Goal: Task Accomplishment & Management: Manage account settings

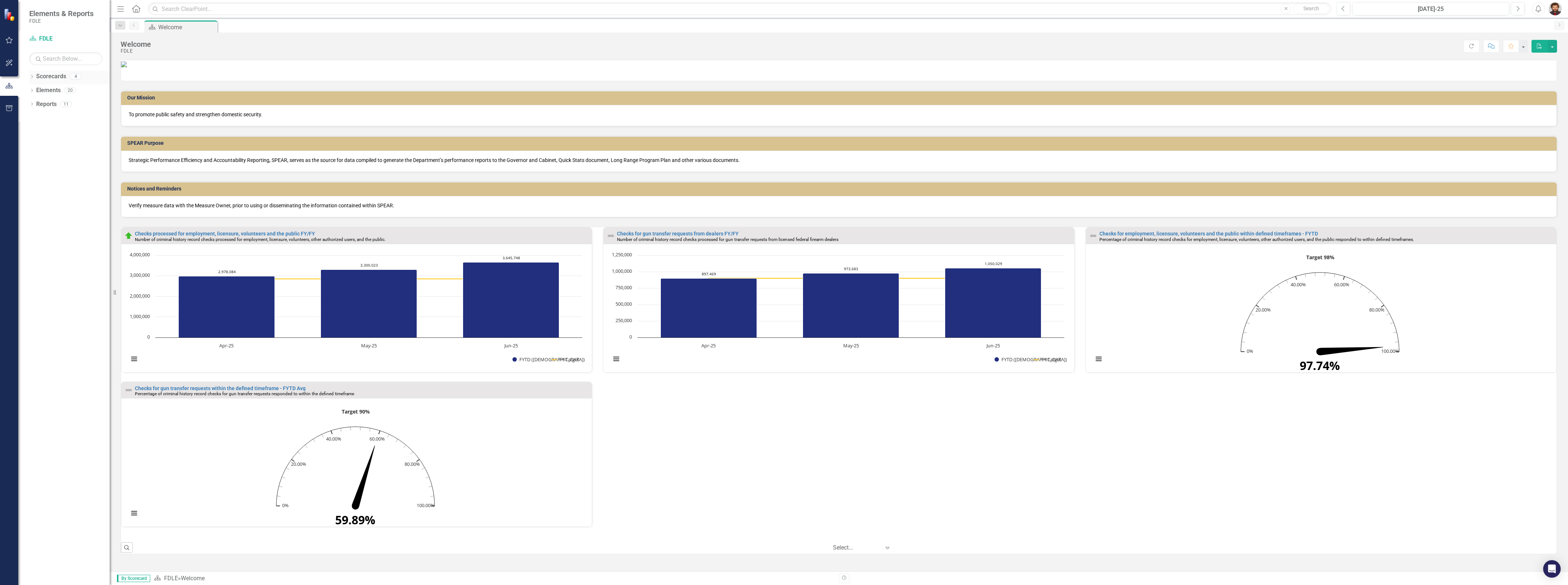
click at [29, 74] on div "Dropdown Scorecards 4" at bounding box center [69, 77] width 80 height 14
click at [31, 78] on icon at bounding box center [32, 76] width 2 height 3
click at [64, 135] on link "Criminal Justice Information Services" at bounding box center [75, 131] width 70 height 9
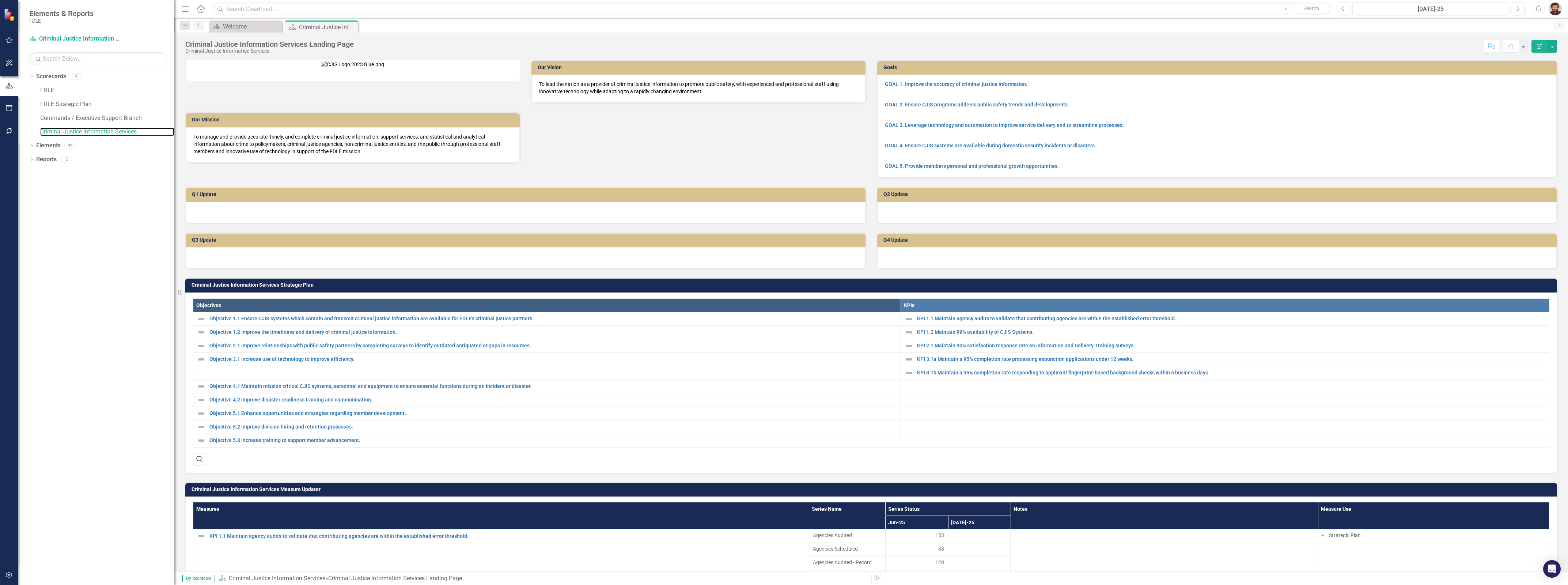
drag, startPoint x: 110, startPoint y: 160, endPoint x: 175, endPoint y: 163, distance: 65.1
click at [175, 163] on div "Resize" at bounding box center [177, 292] width 6 height 585
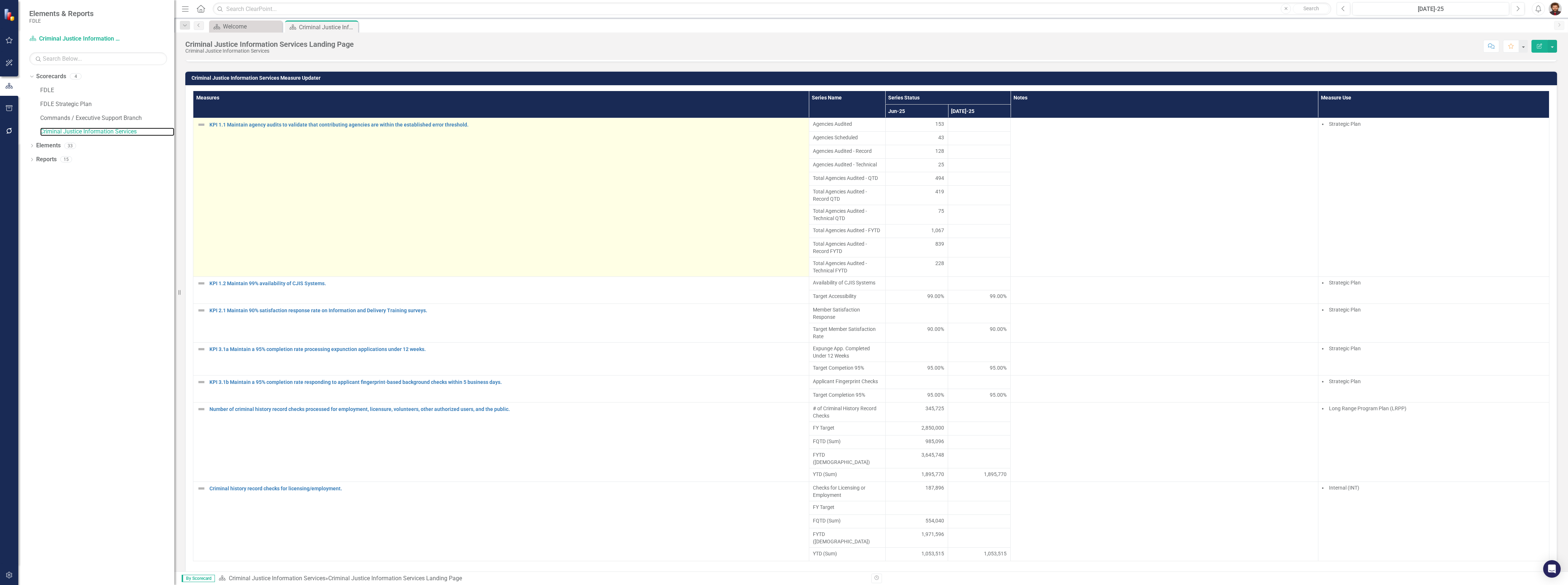
scroll to position [457, 0]
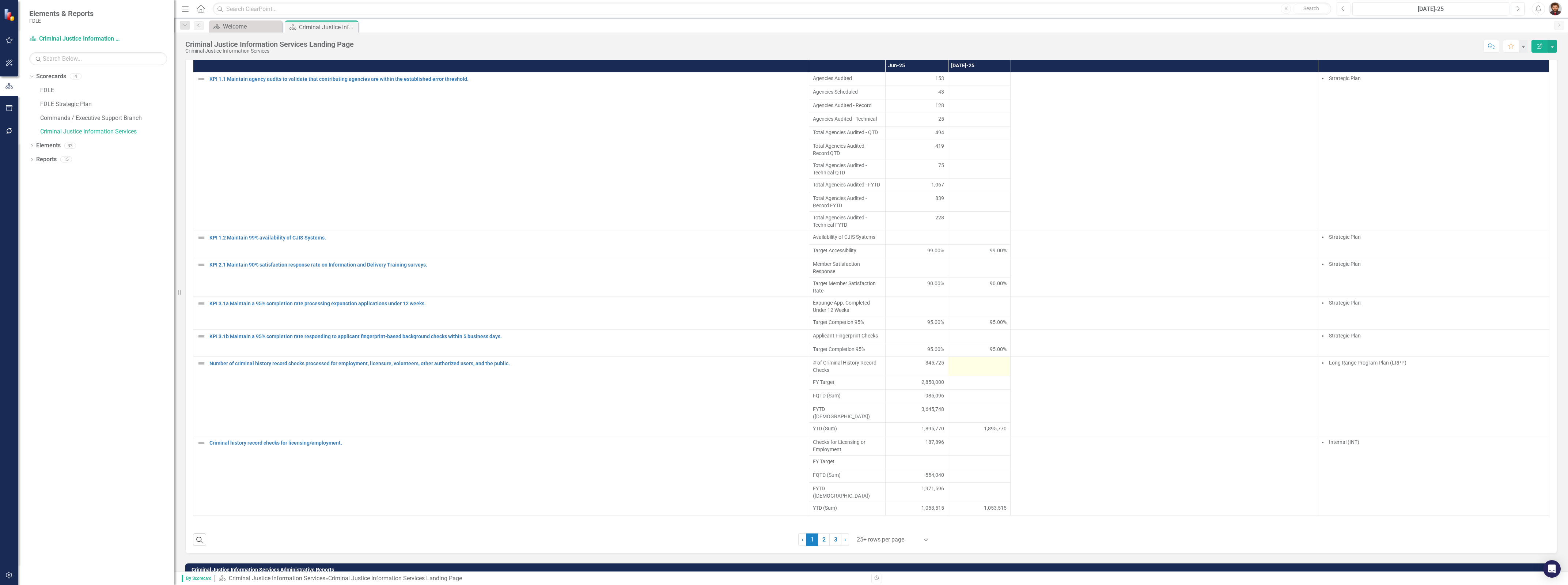
click at [959, 368] on div at bounding box center [979, 363] width 55 height 9
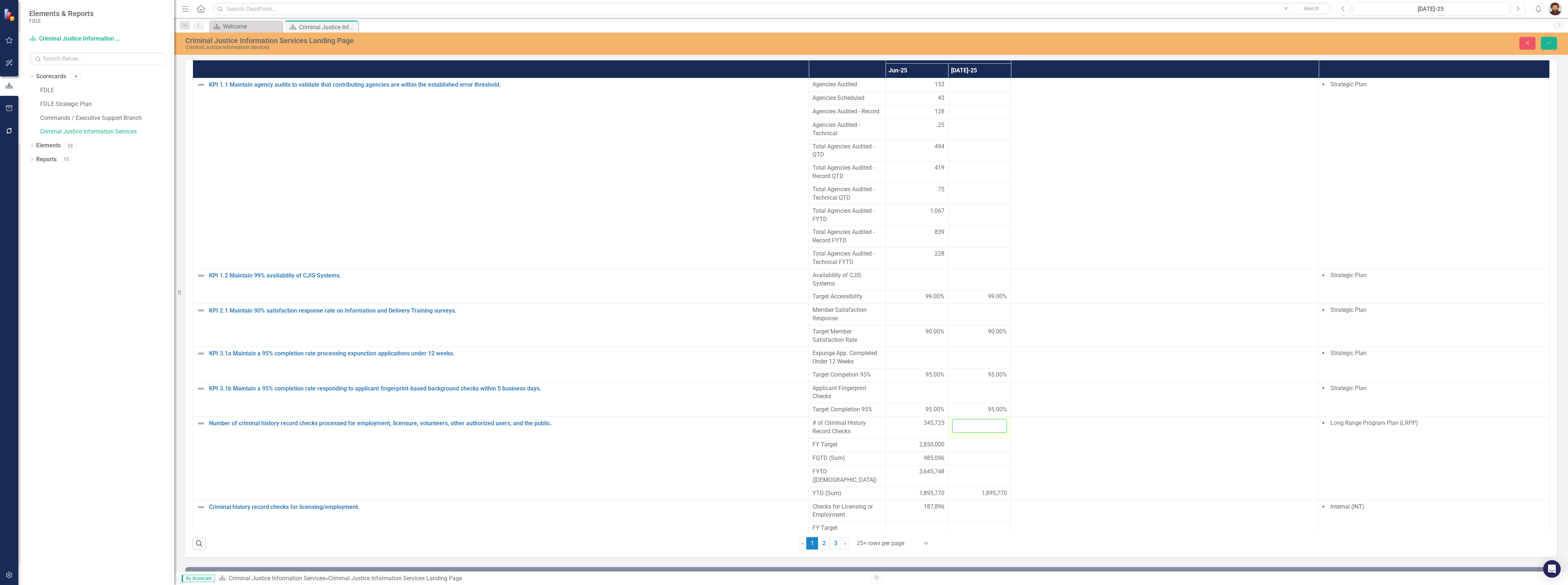
click at [968, 432] on input "number" at bounding box center [980, 426] width 55 height 13
type input "304030"
click at [972, 449] on div at bounding box center [980, 444] width 55 height 9
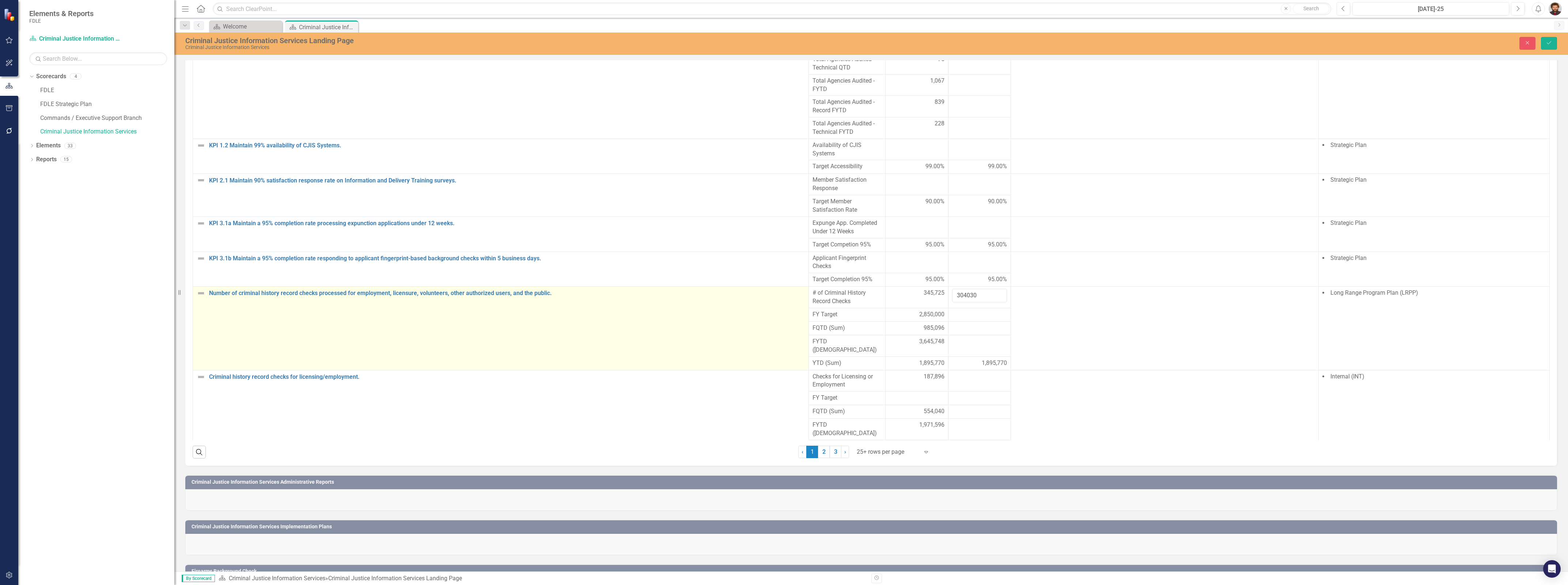
scroll to position [594, 0]
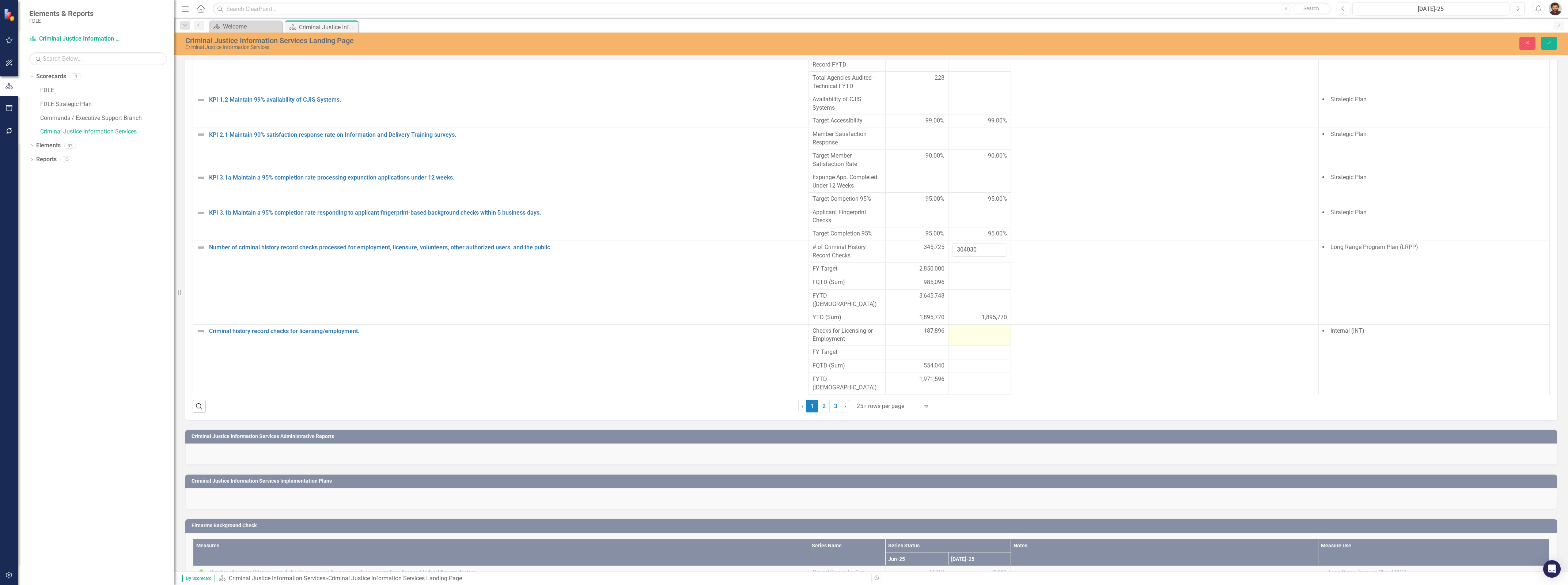
click at [970, 335] on div at bounding box center [980, 331] width 55 height 9
click at [970, 340] on input "number" at bounding box center [980, 333] width 55 height 13
type input "198030"
click at [1552, 42] on icon "Save" at bounding box center [1549, 43] width 7 height 5
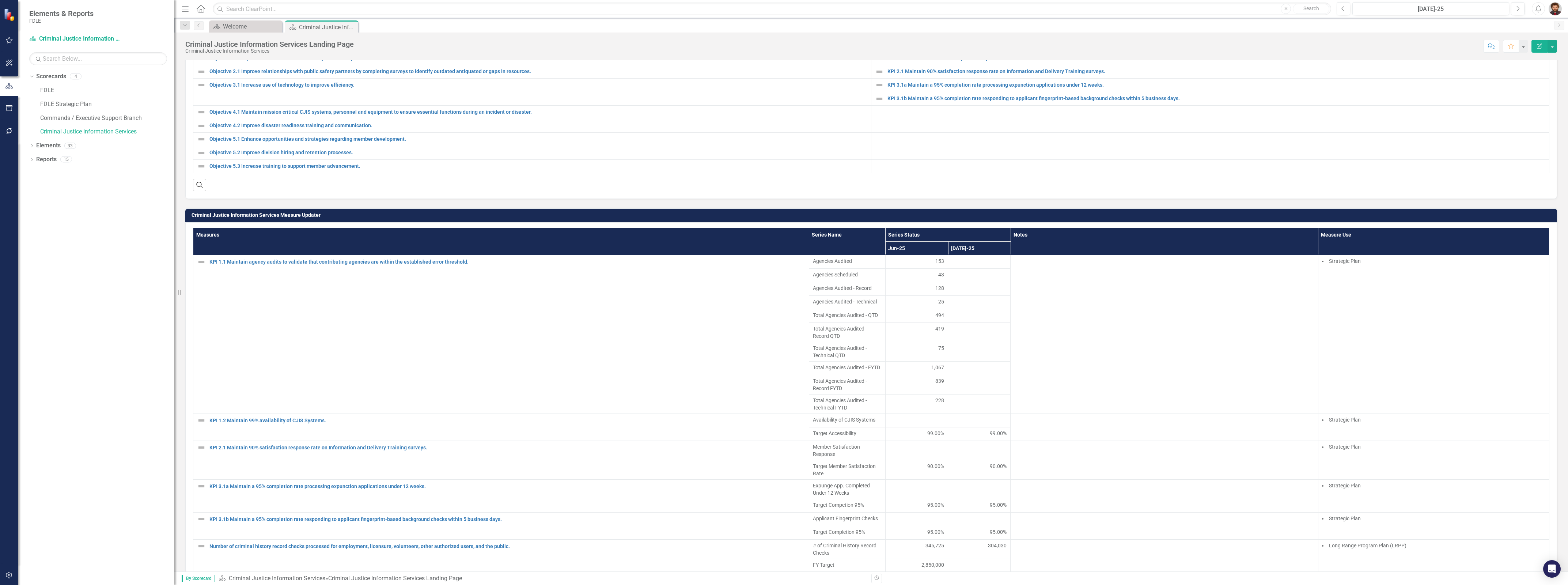
scroll to position [734, 0]
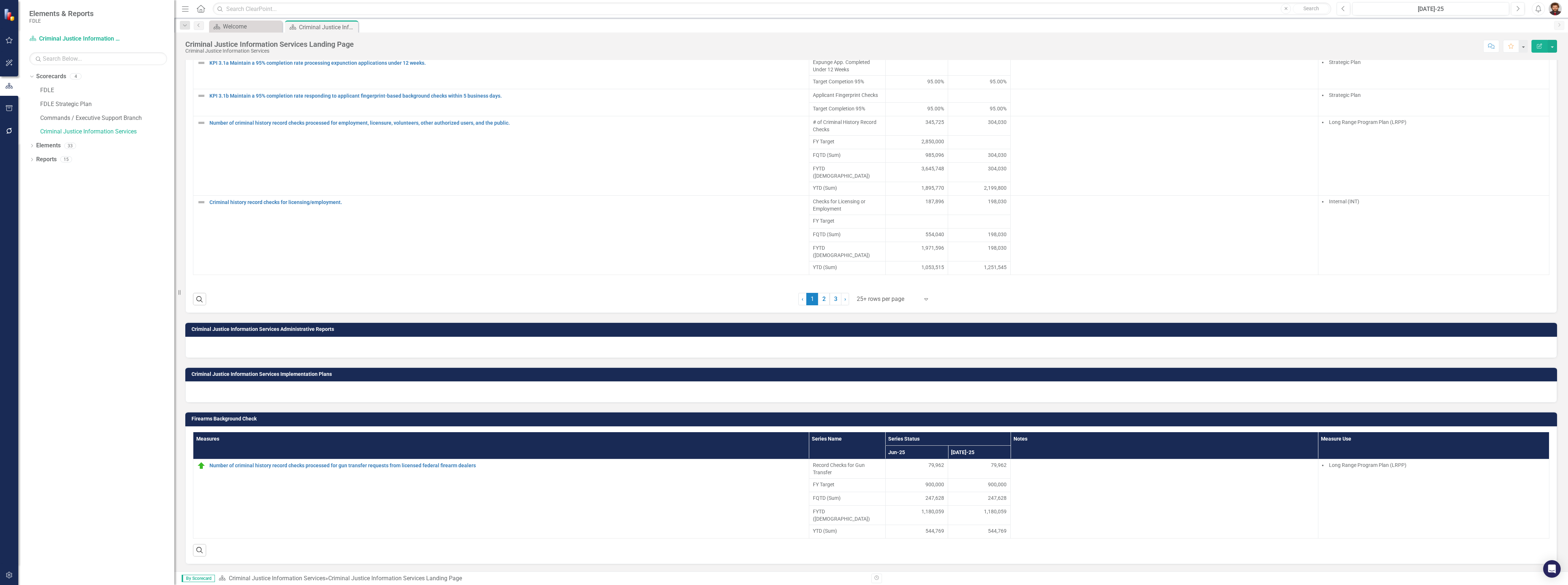
click at [901, 304] on div at bounding box center [888, 299] width 62 height 10
click at [879, 292] on div "Display All Rows" at bounding box center [892, 292] width 68 height 9
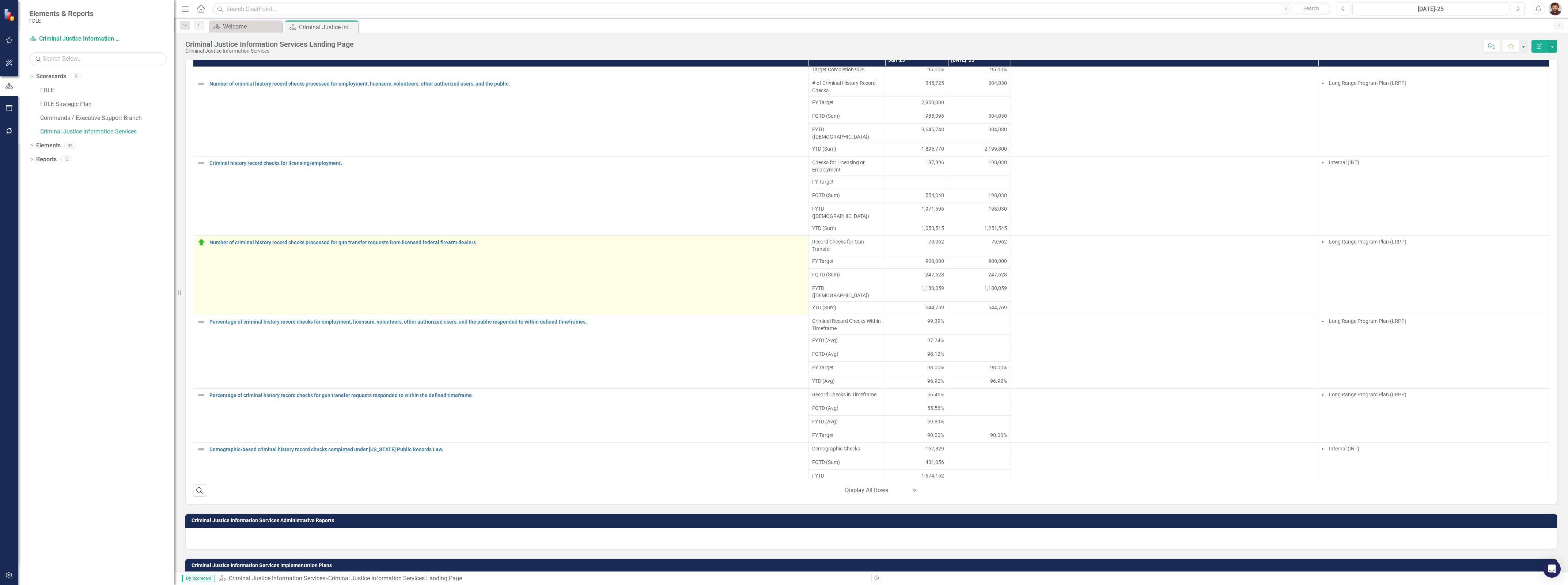
scroll to position [320, 0]
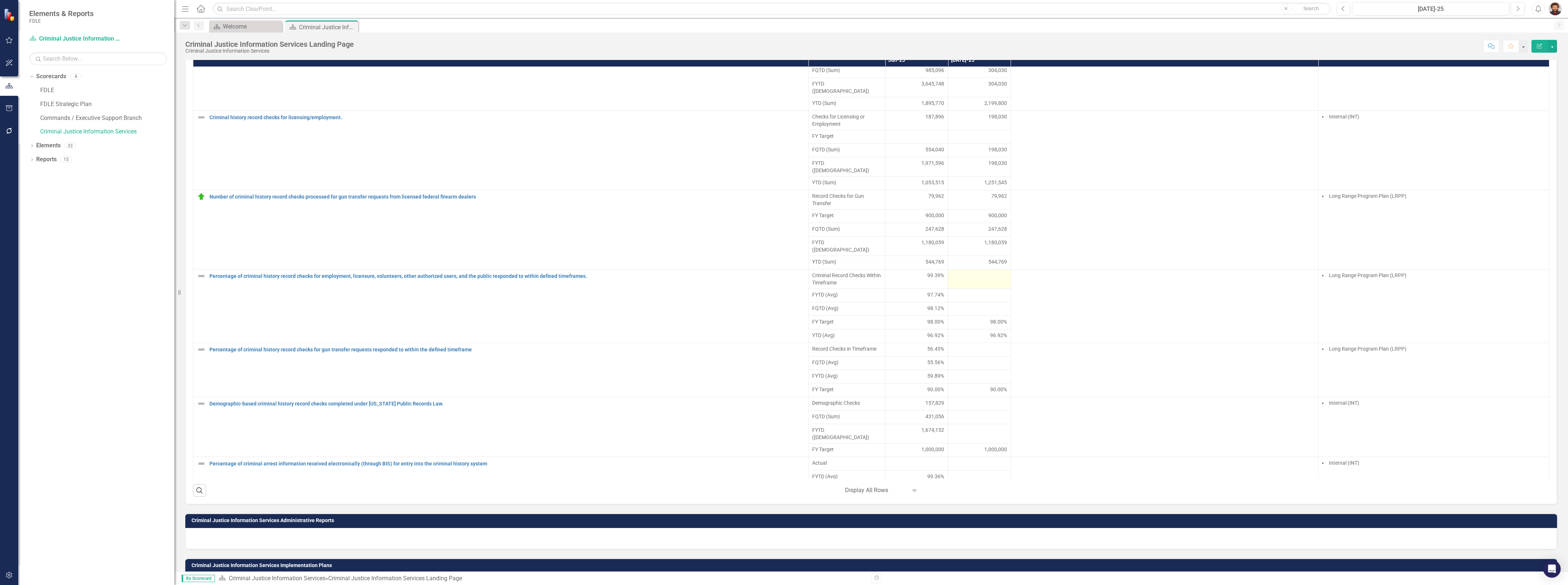
click at [960, 280] on div at bounding box center [979, 276] width 55 height 9
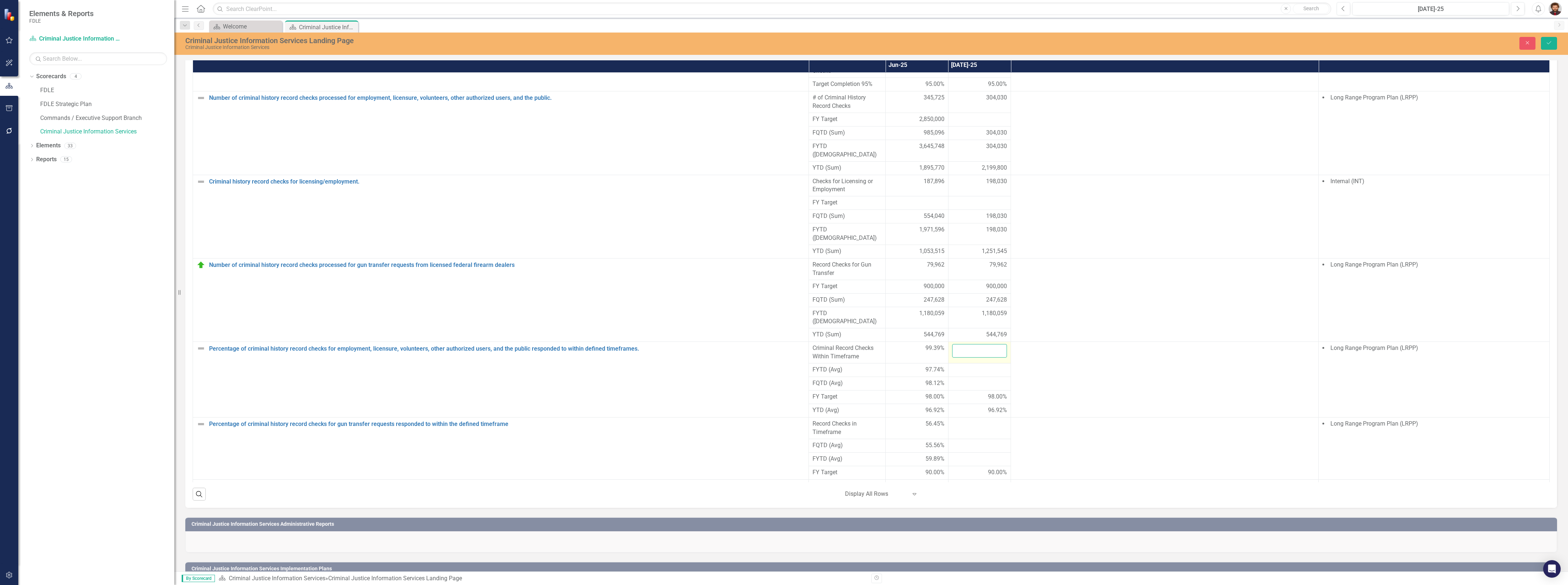
click at [964, 357] on input "number" at bounding box center [980, 351] width 55 height 13
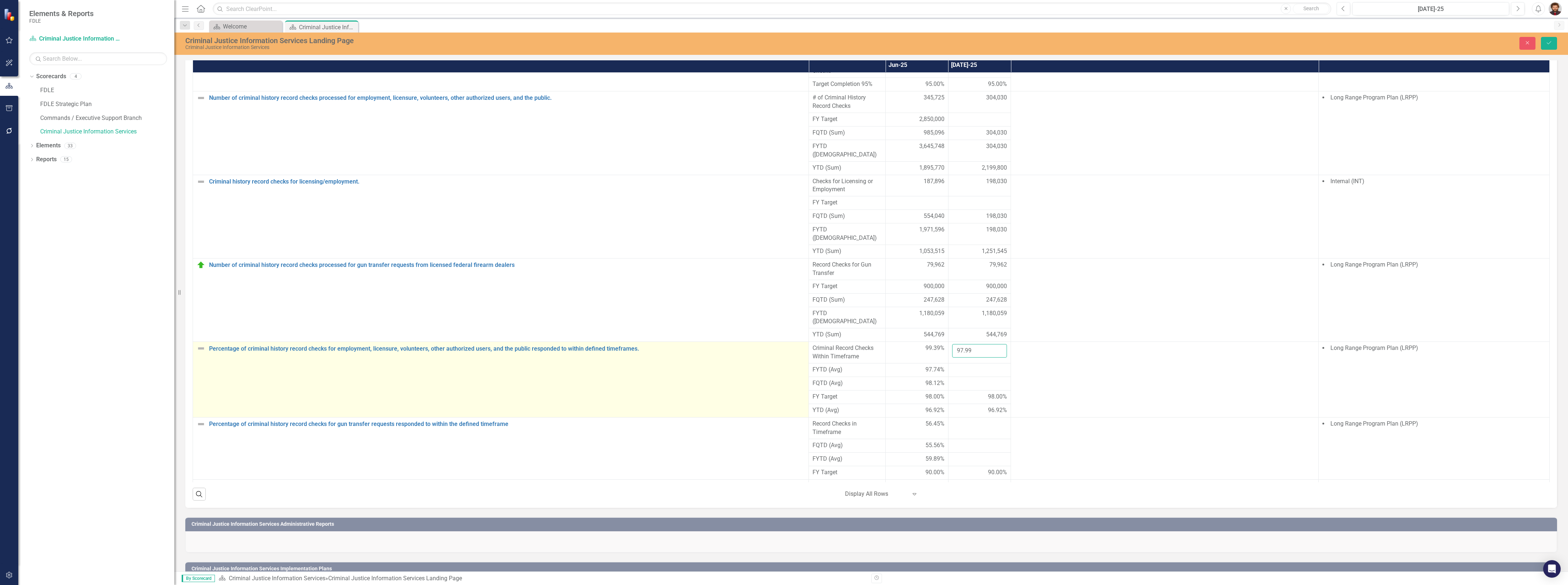
type input "97.99"
click at [607, 410] on td "Percentage of criminal history record checks for employment, licensure, volunte…" at bounding box center [501, 380] width 616 height 76
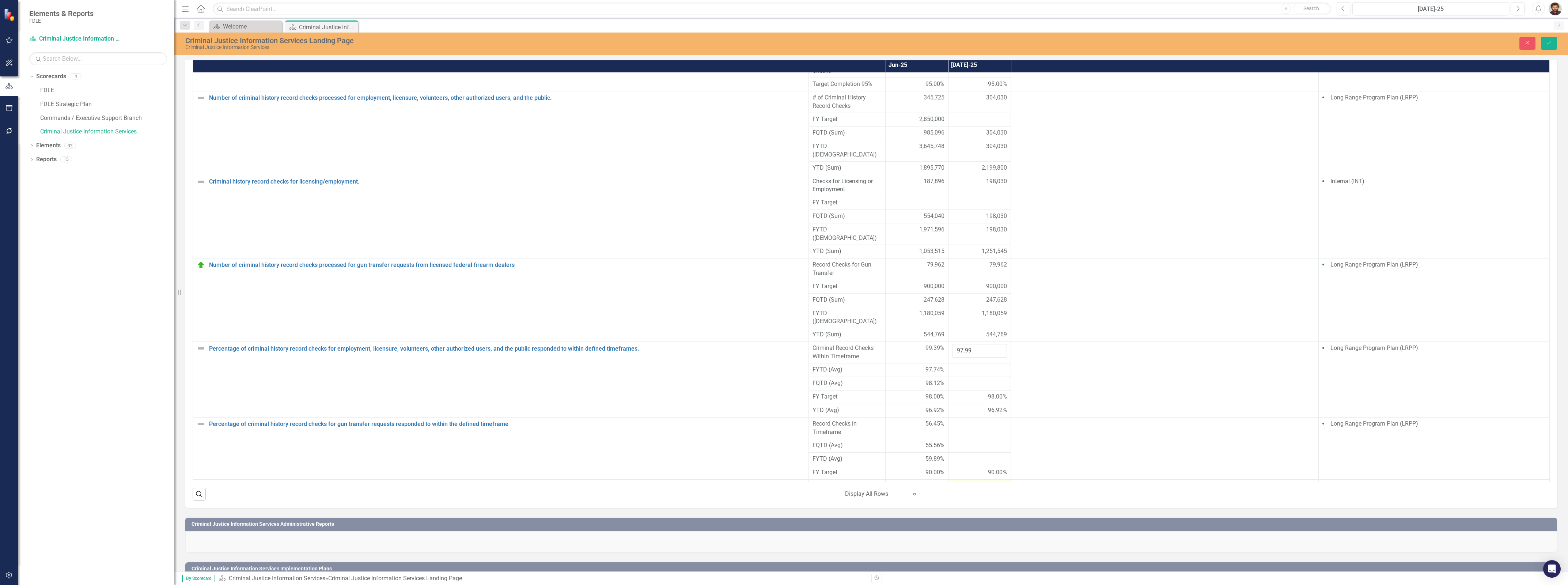
click at [962, 491] on div at bounding box center [980, 485] width 55 height 9
click at [966, 495] on input "number" at bounding box center [980, 488] width 55 height 13
type input "106000"
click at [1548, 39] on button "Save" at bounding box center [1549, 43] width 16 height 13
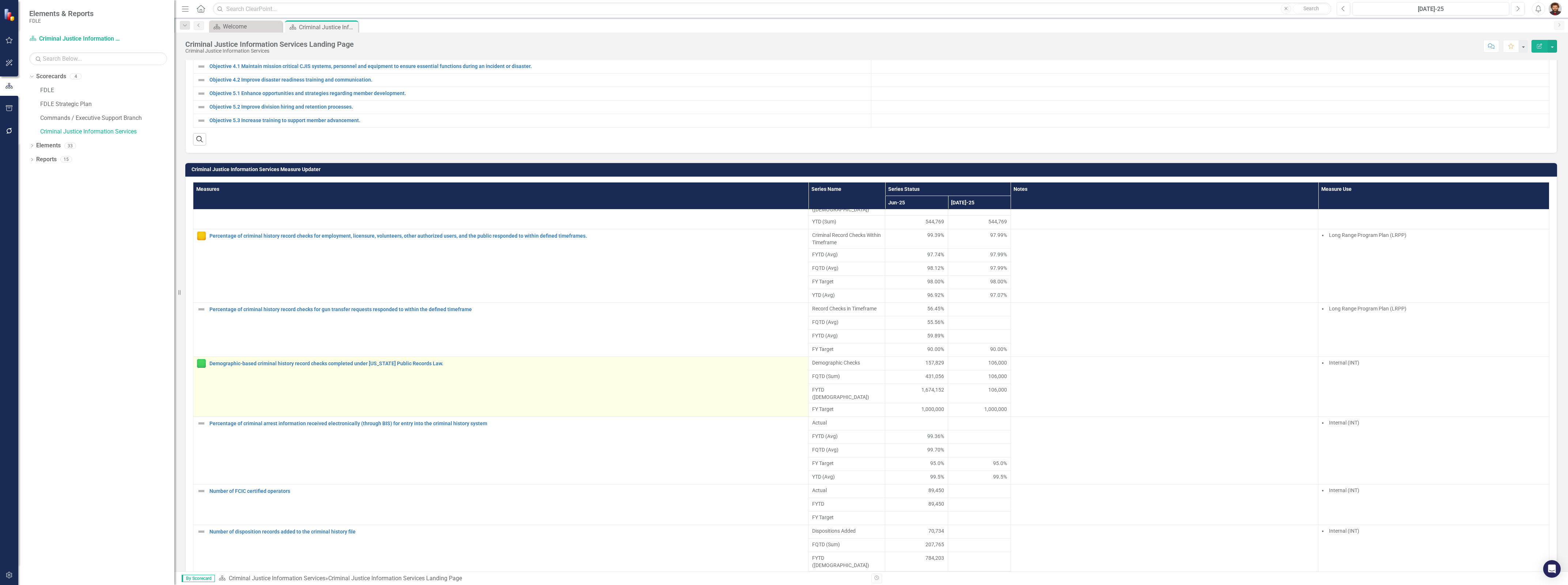
scroll to position [548, 0]
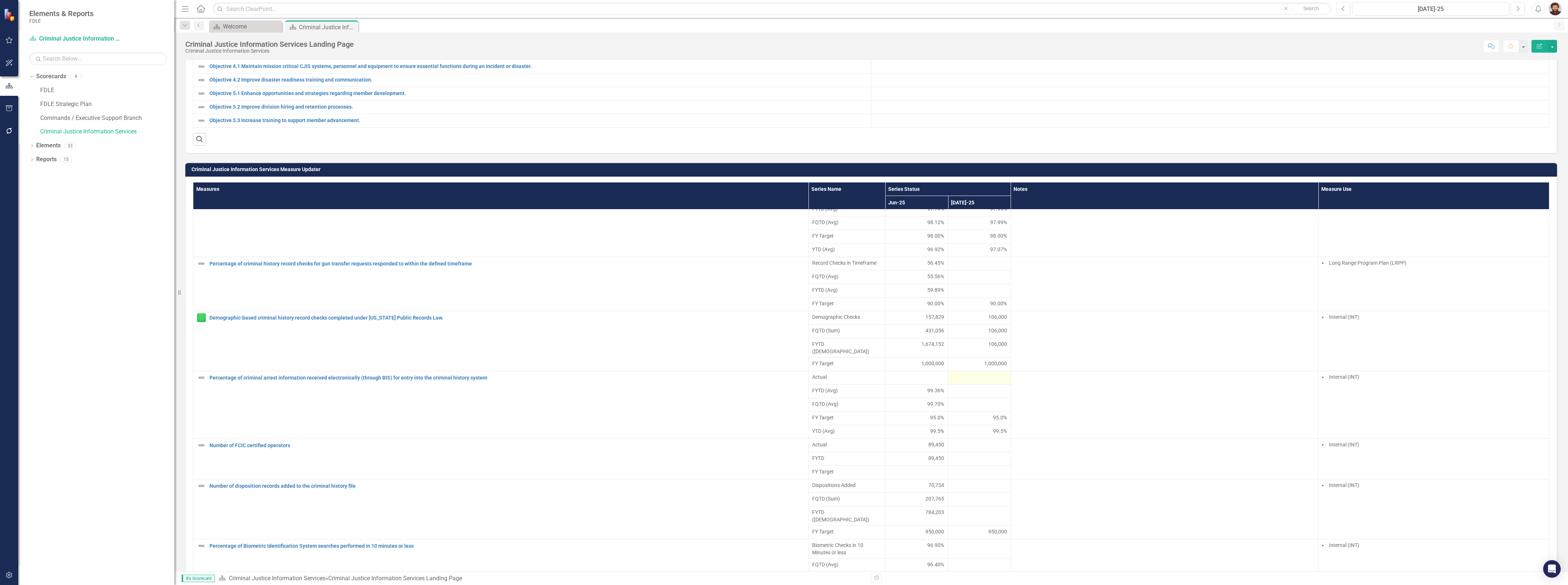
click at [954, 382] on div at bounding box center [979, 377] width 55 height 9
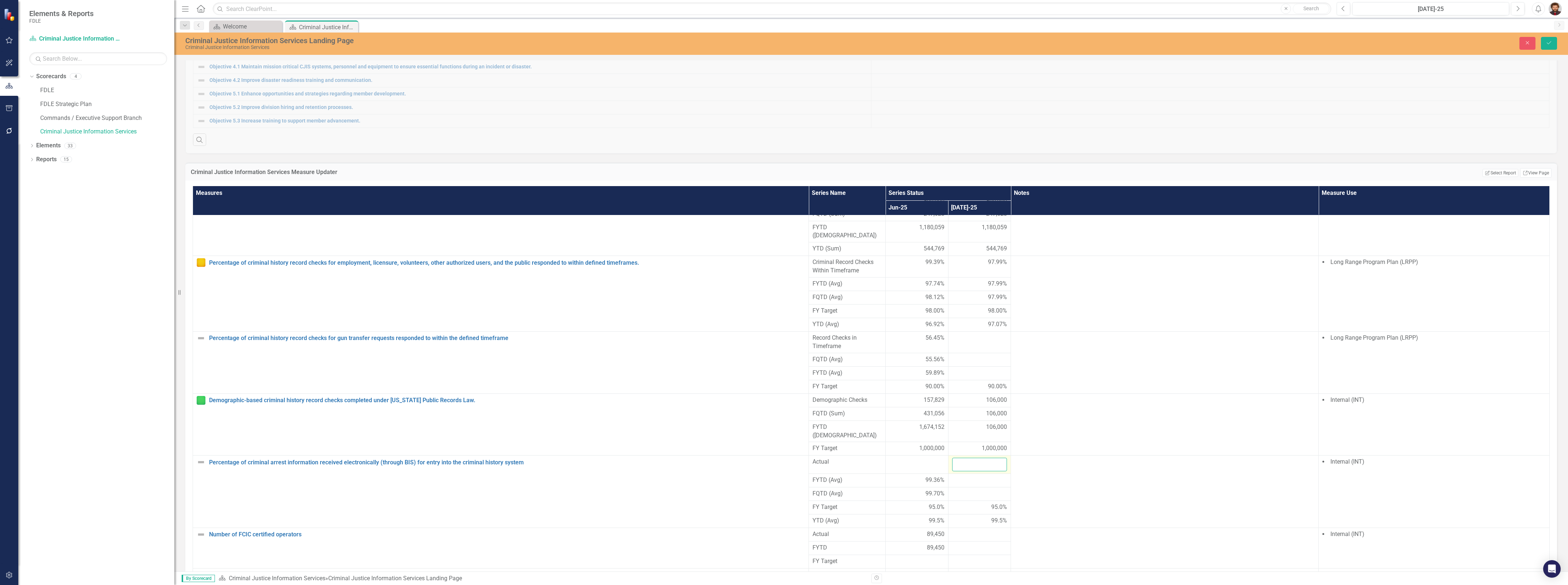
click at [952, 471] on input "number" at bounding box center [980, 464] width 55 height 13
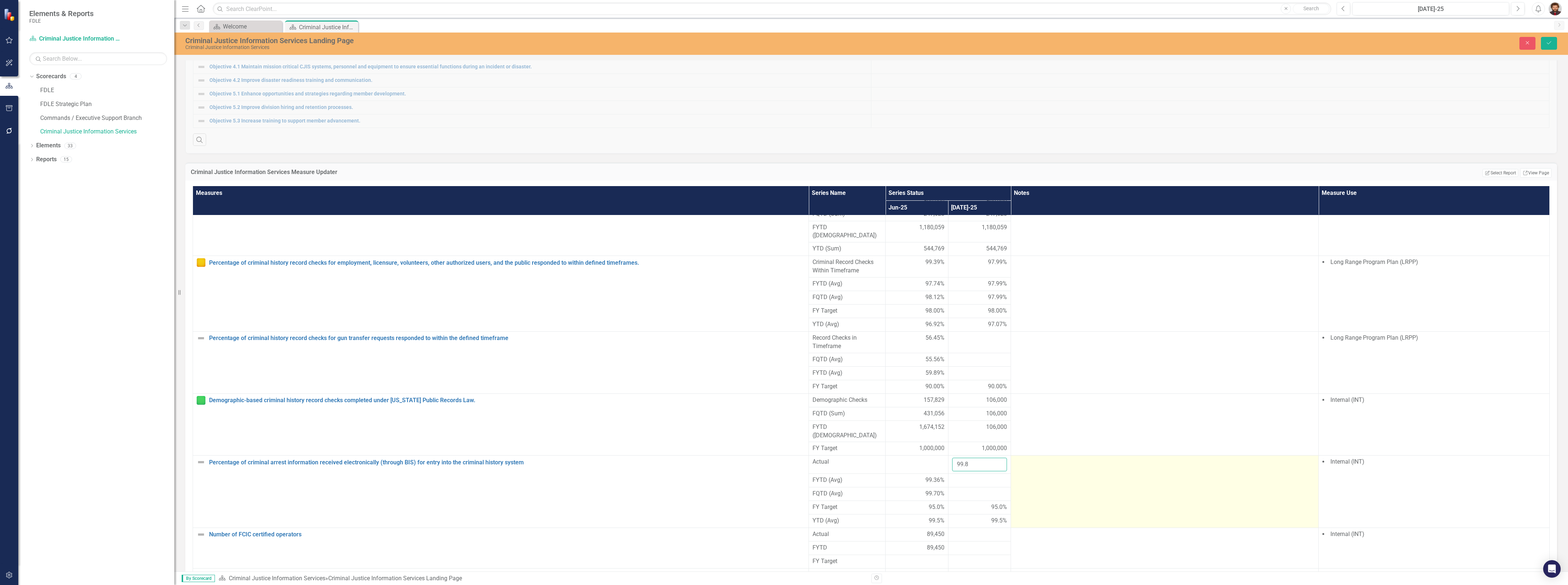
type input "99.8"
click at [1041, 466] on div at bounding box center [1165, 461] width 300 height 9
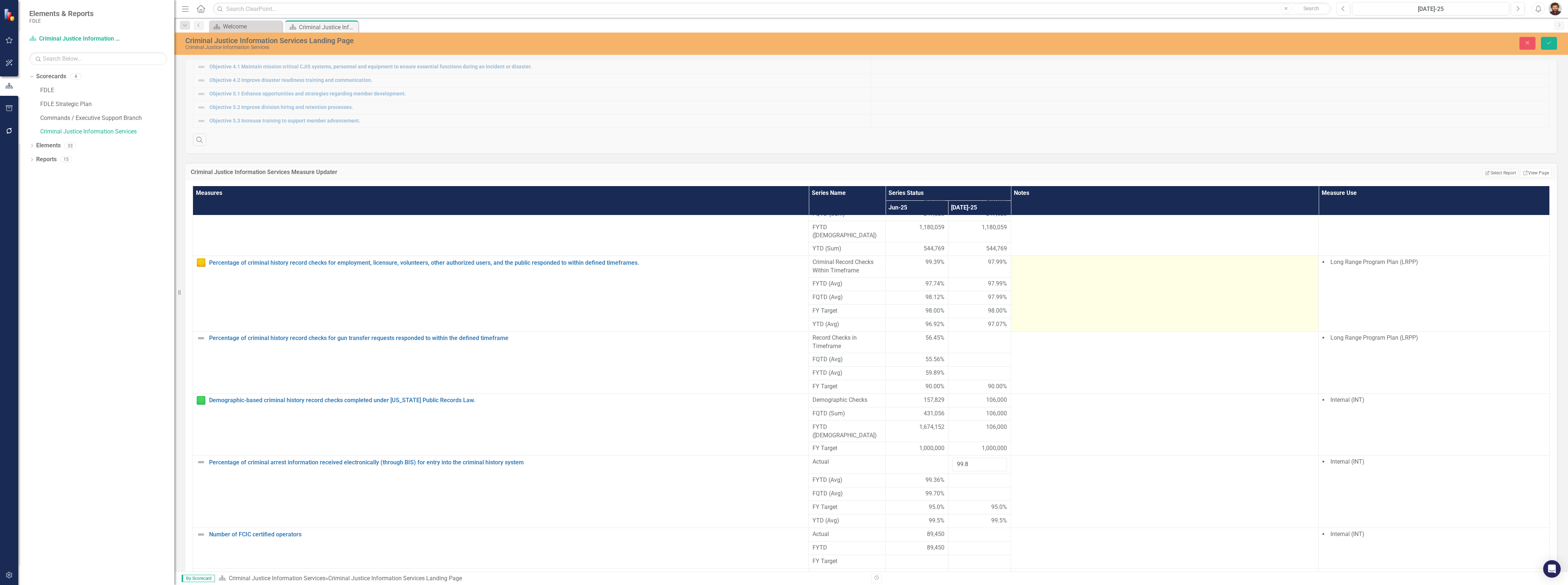
click at [1022, 331] on td at bounding box center [1164, 293] width 307 height 76
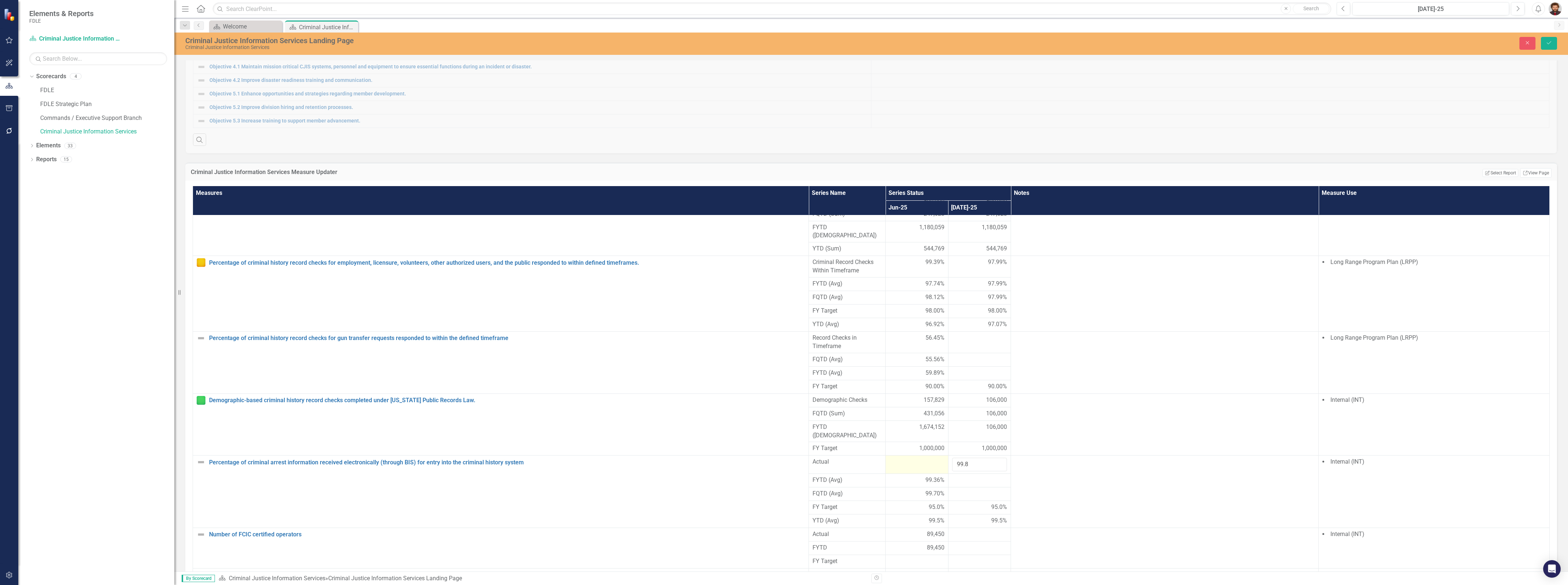
click at [915, 466] on div at bounding box center [916, 461] width 55 height 9
click at [909, 471] on input "number" at bounding box center [916, 464] width 55 height 13
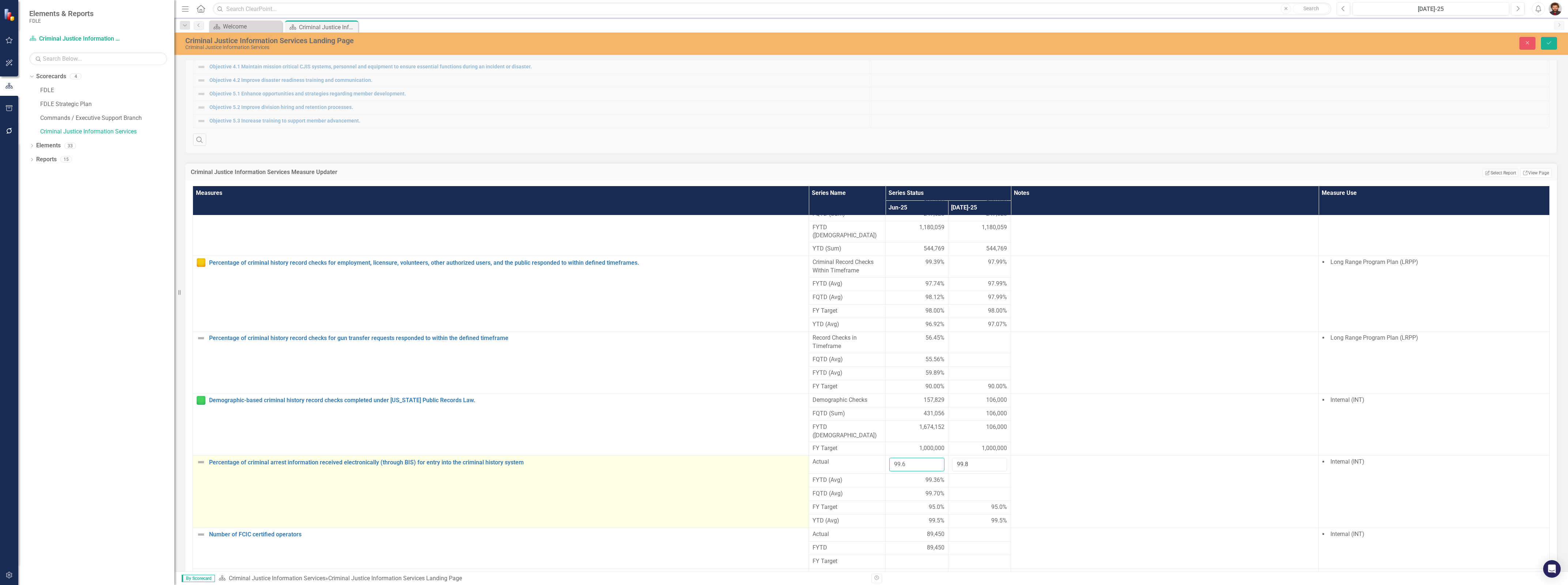
type input "99.6"
click at [755, 466] on div "Percentage of criminal arrest information received electronically (through BIS)…" at bounding box center [501, 461] width 608 height 9
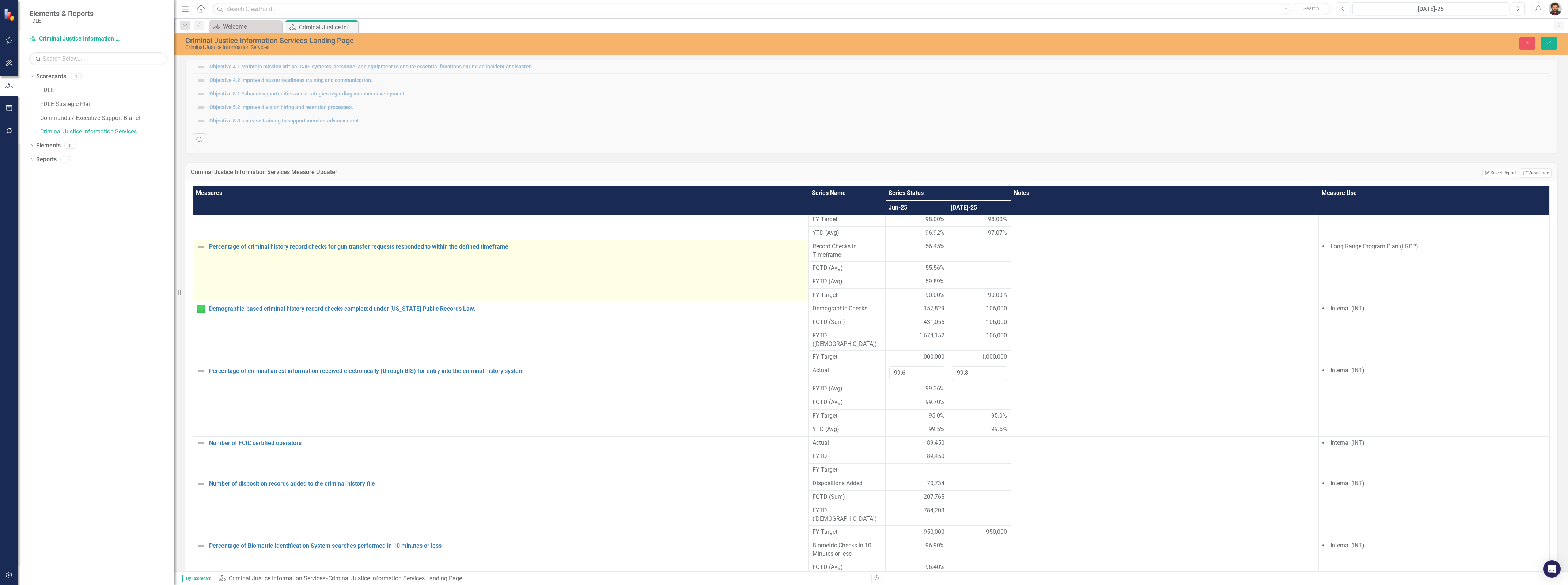
scroll to position [685, 0]
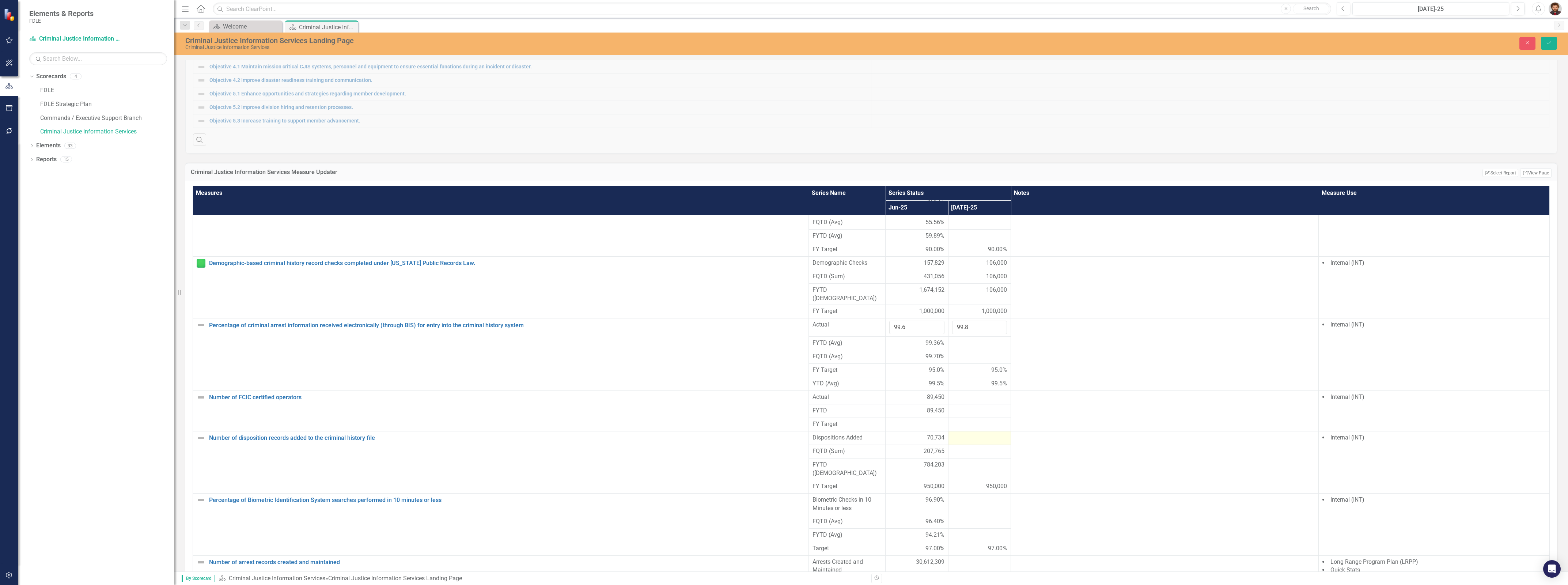
click at [968, 442] on div at bounding box center [980, 438] width 55 height 9
click at [970, 447] on input "number" at bounding box center [980, 440] width 55 height 13
type input "85768"
click at [970, 509] on div at bounding box center [980, 505] width 55 height 9
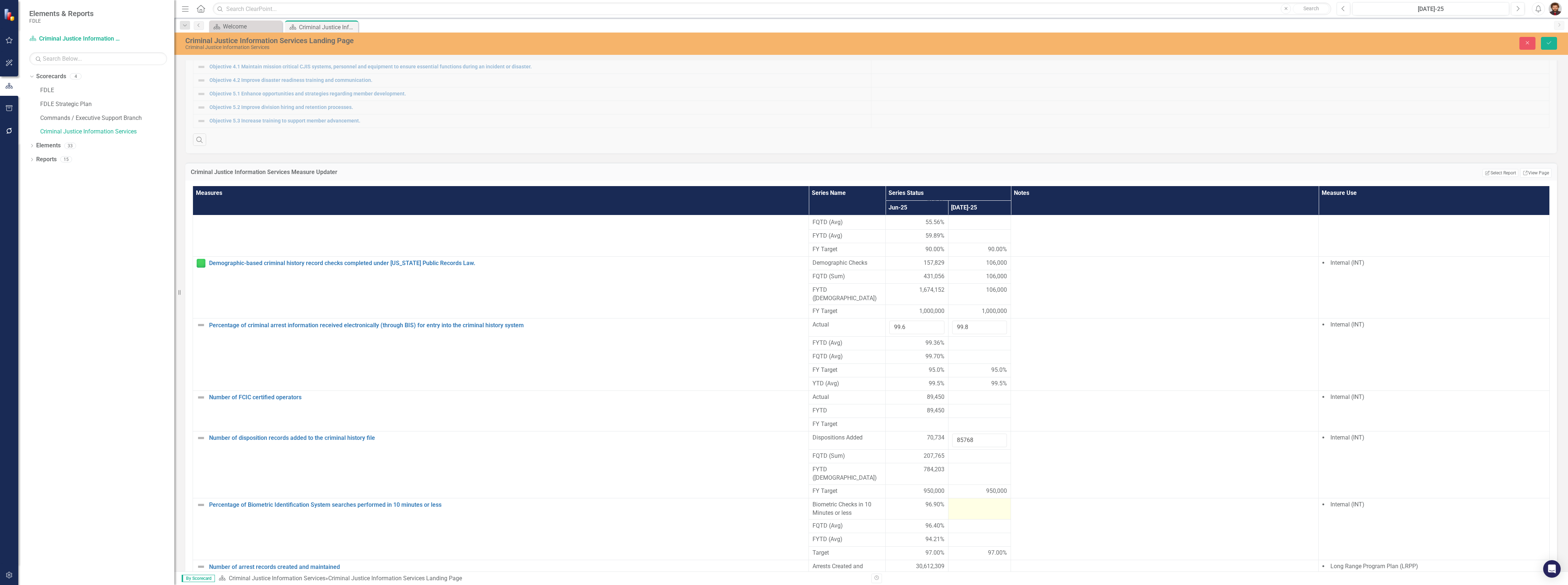
click at [970, 509] on div at bounding box center [980, 505] width 55 height 9
click at [967, 514] on input "number" at bounding box center [980, 507] width 55 height 13
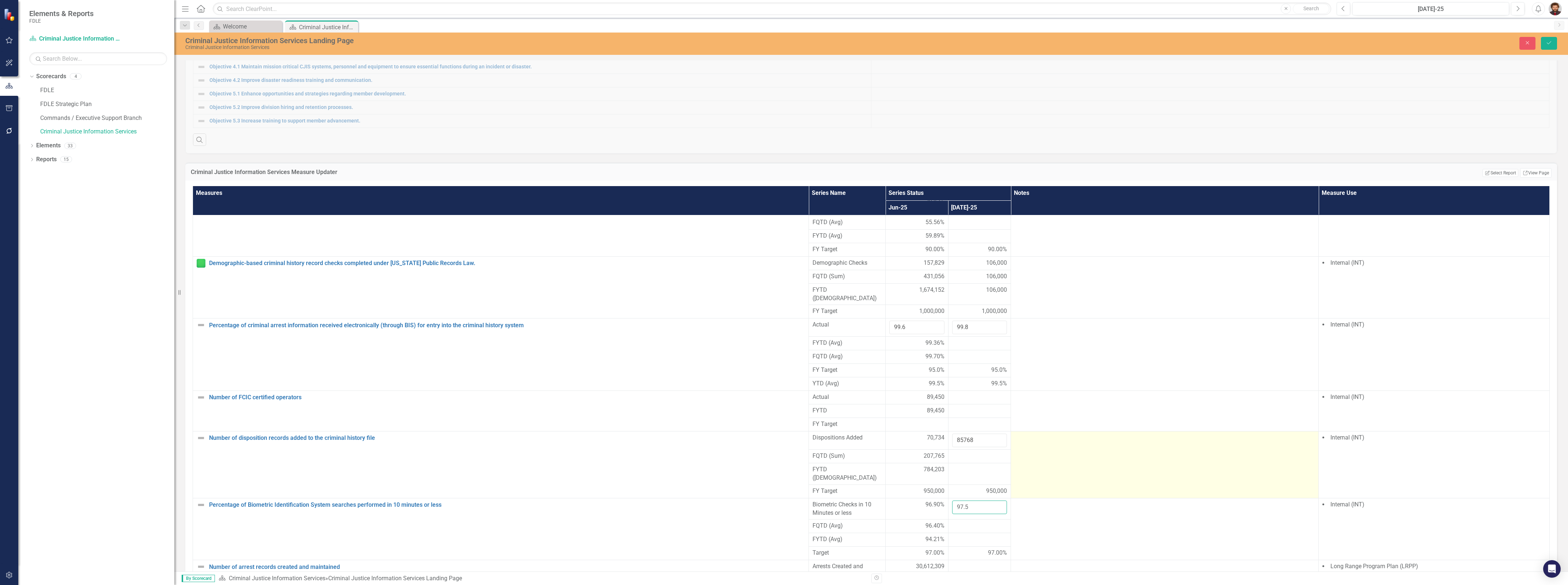
type input "97.5"
click at [1033, 483] on td at bounding box center [1164, 465] width 307 height 67
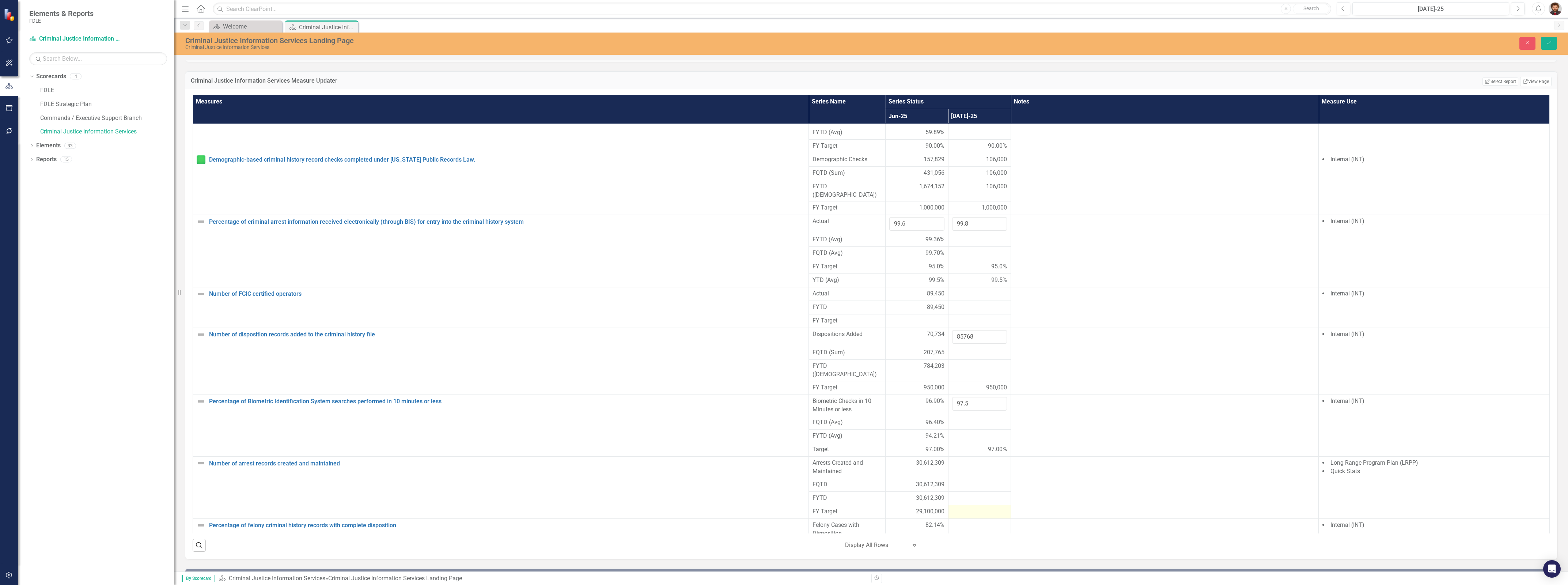
scroll to position [457, 0]
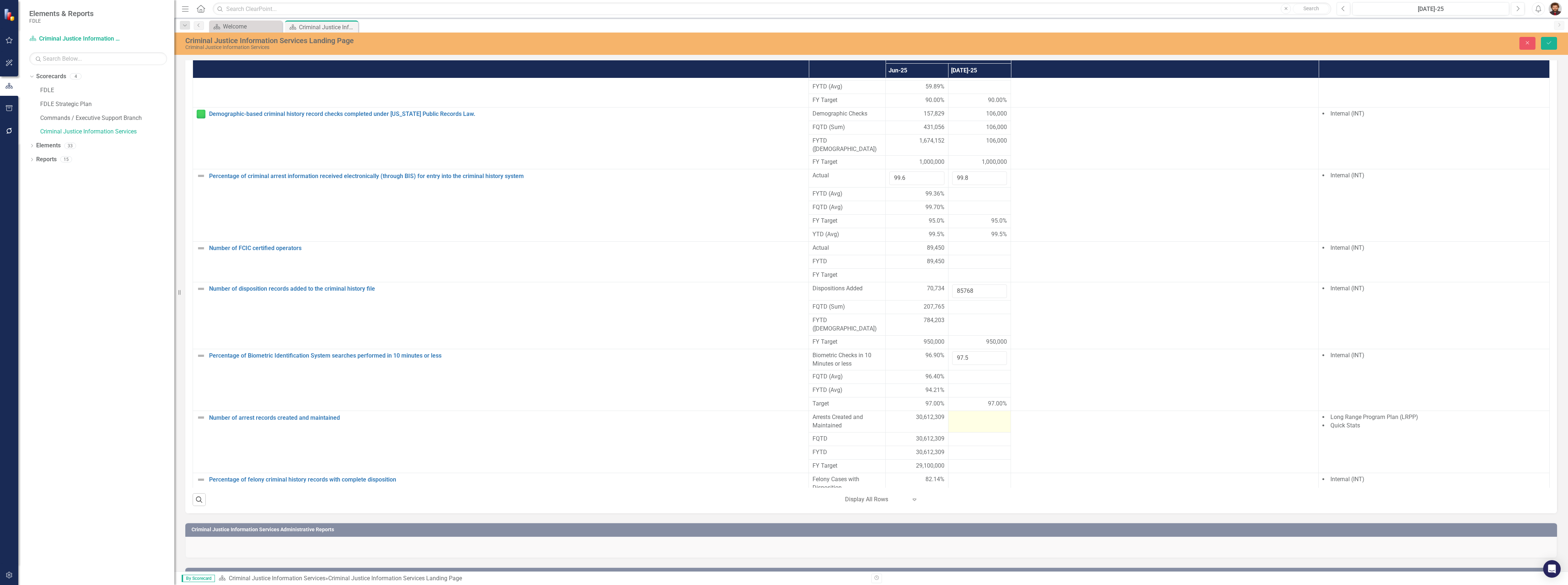
click at [964, 432] on td at bounding box center [980, 422] width 63 height 21
click at [968, 426] on input "number" at bounding box center [980, 420] width 55 height 13
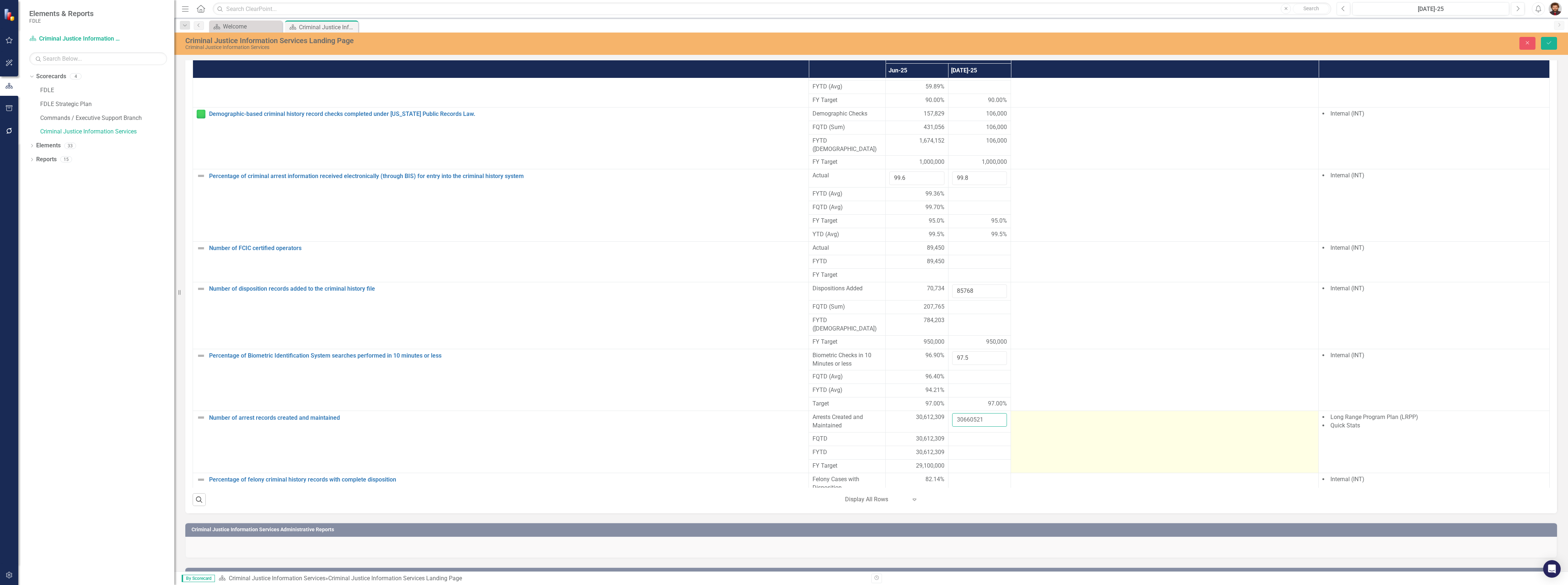
type input "30660521"
click at [1049, 434] on td at bounding box center [1164, 442] width 307 height 62
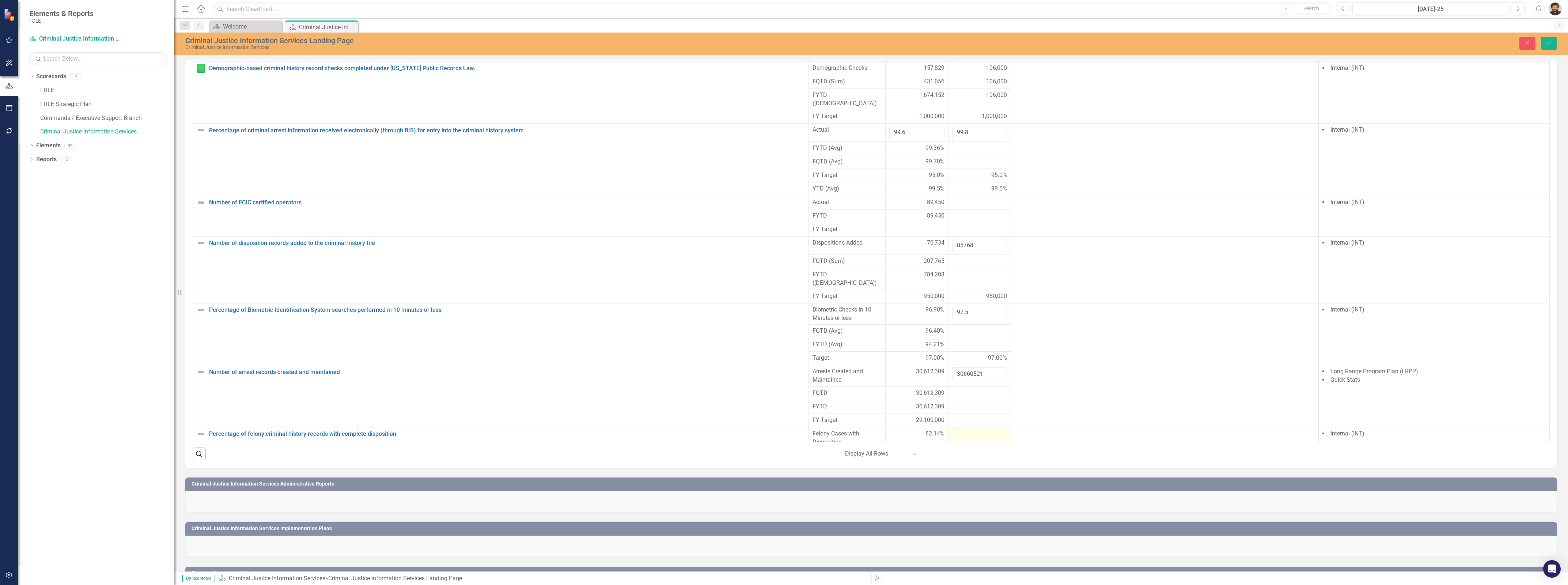
click at [959, 438] on div at bounding box center [980, 434] width 55 height 9
click at [960, 443] on input "number" at bounding box center [980, 436] width 55 height 13
type input "82.12"
click at [972, 220] on div at bounding box center [980, 216] width 55 height 9
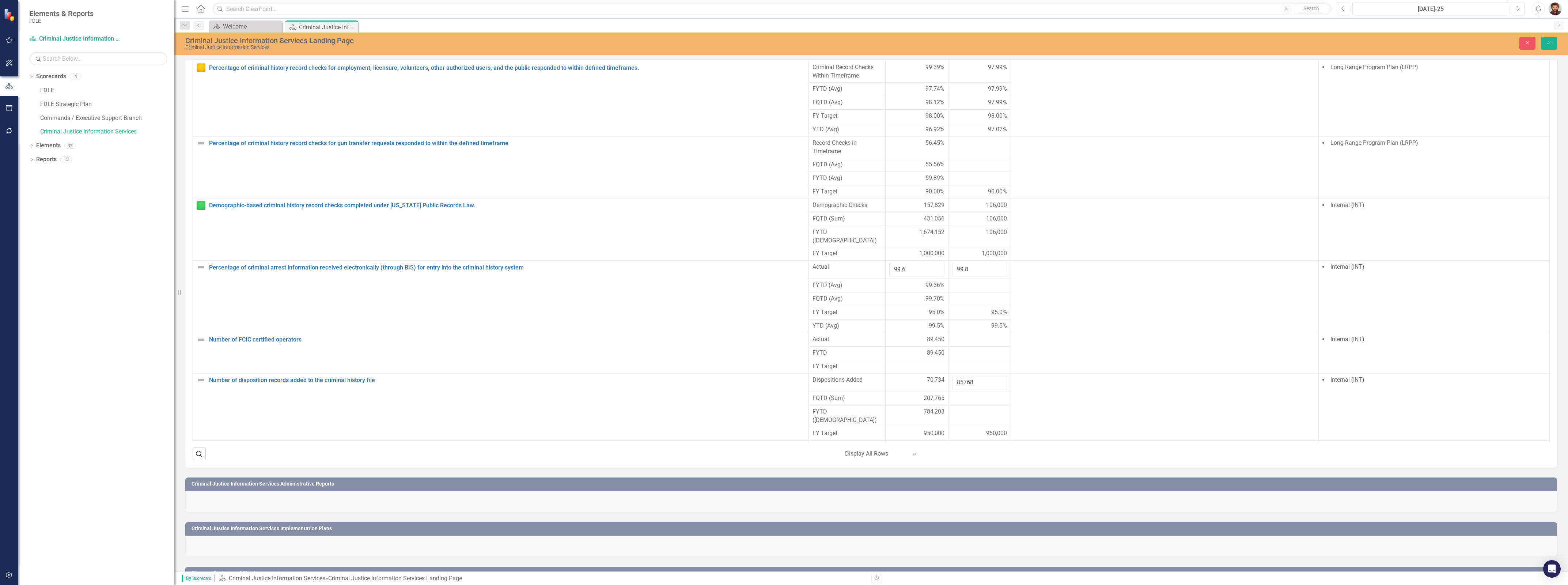
scroll to position [423, 0]
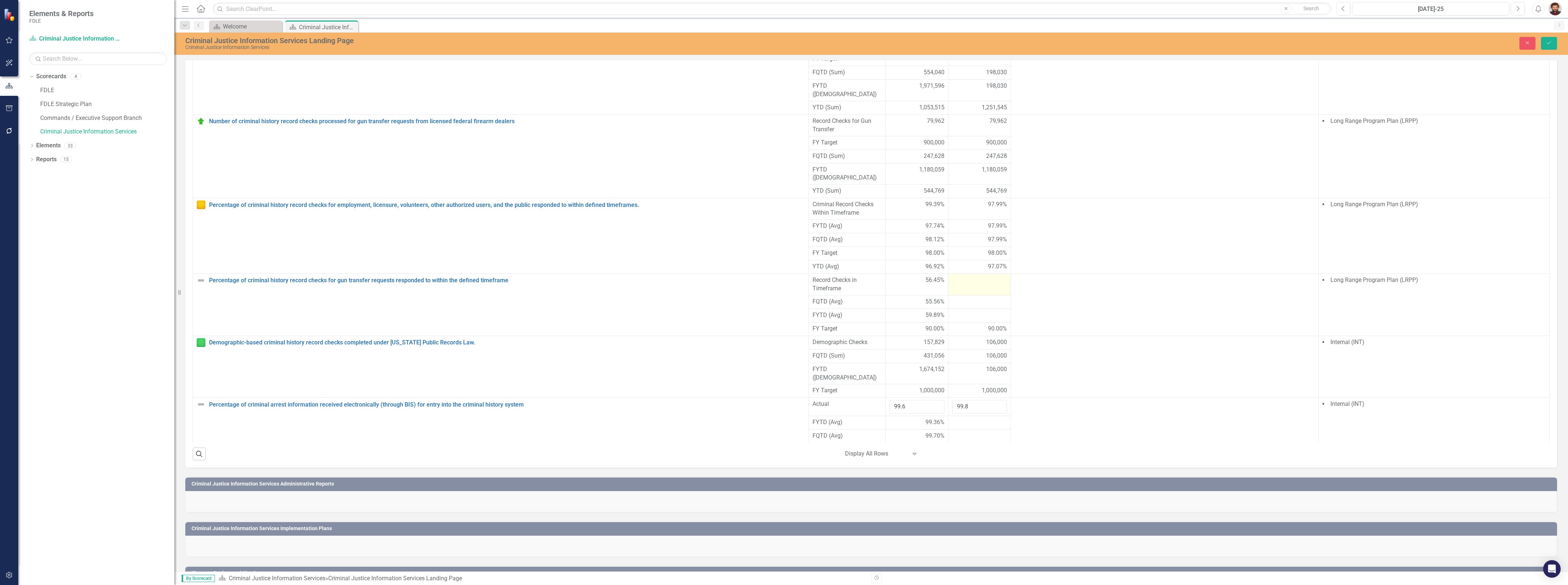
click at [960, 295] on td at bounding box center [980, 284] width 63 height 21
click at [960, 285] on div at bounding box center [980, 280] width 55 height 9
click at [965, 290] on input "number" at bounding box center [980, 283] width 55 height 13
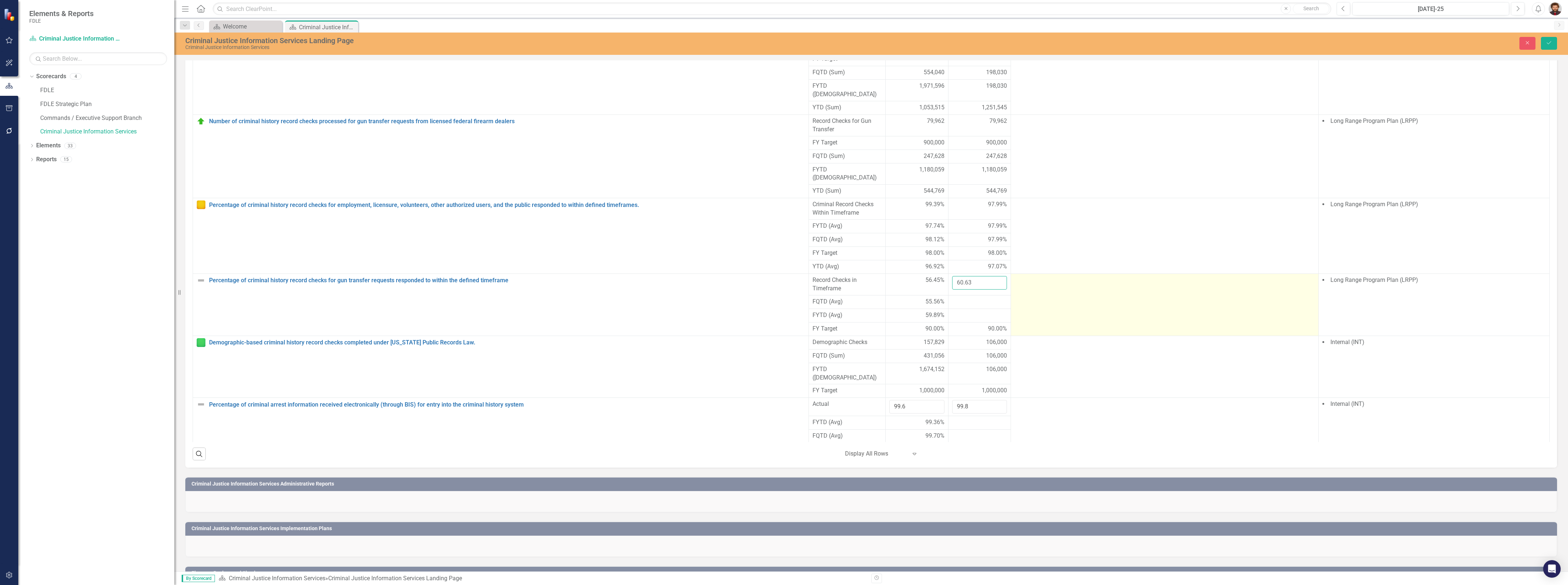
type input "60.63"
click at [1028, 329] on td at bounding box center [1164, 305] width 307 height 62
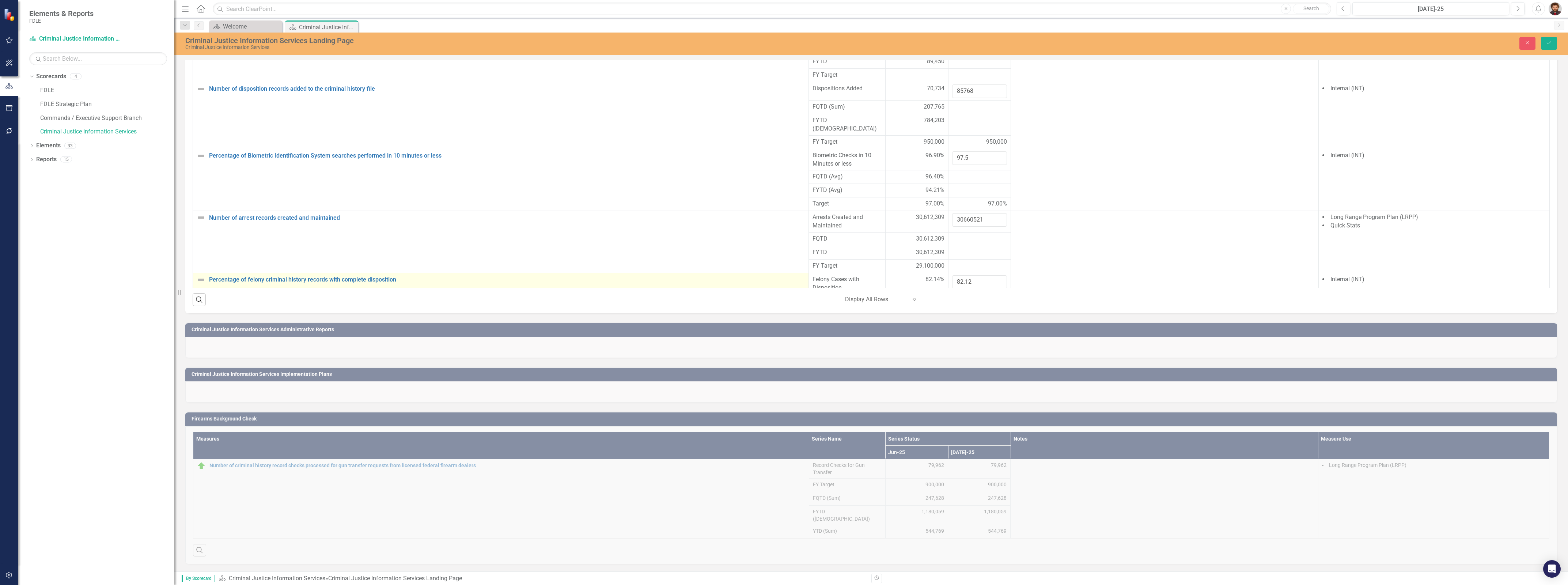
scroll to position [694, 0]
click at [1551, 46] on button "Save" at bounding box center [1549, 43] width 16 height 13
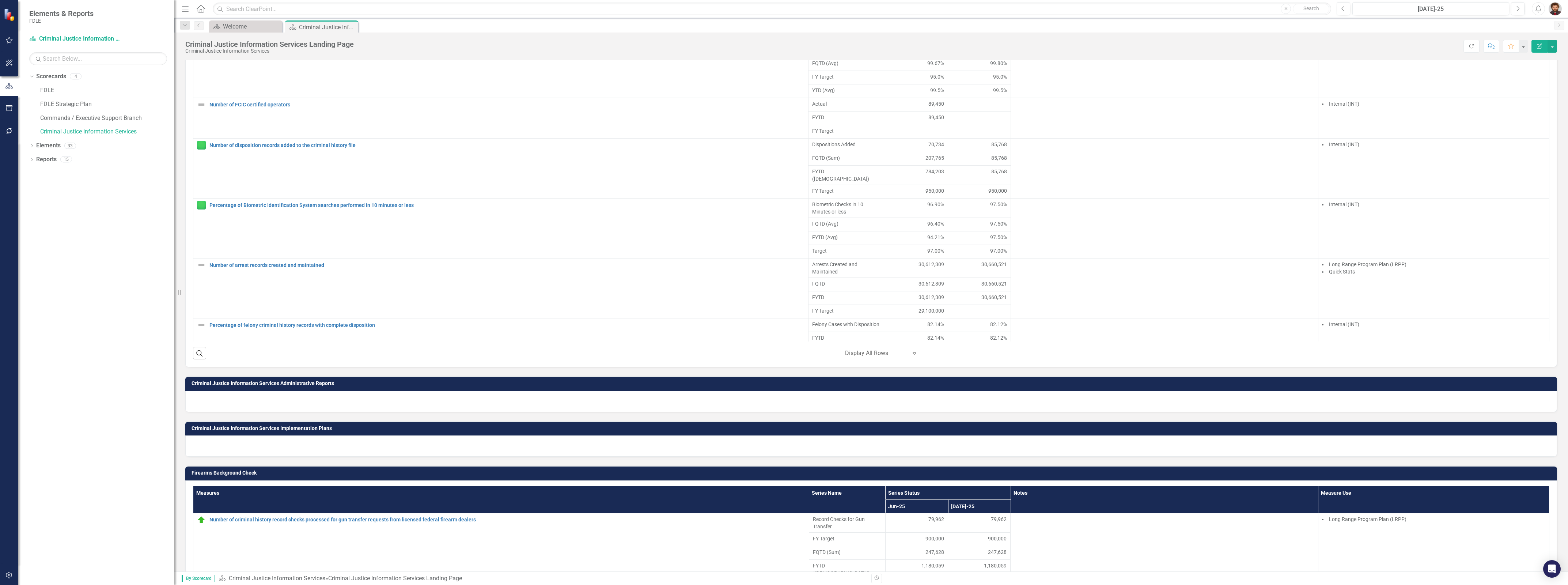
scroll to position [691, 0]
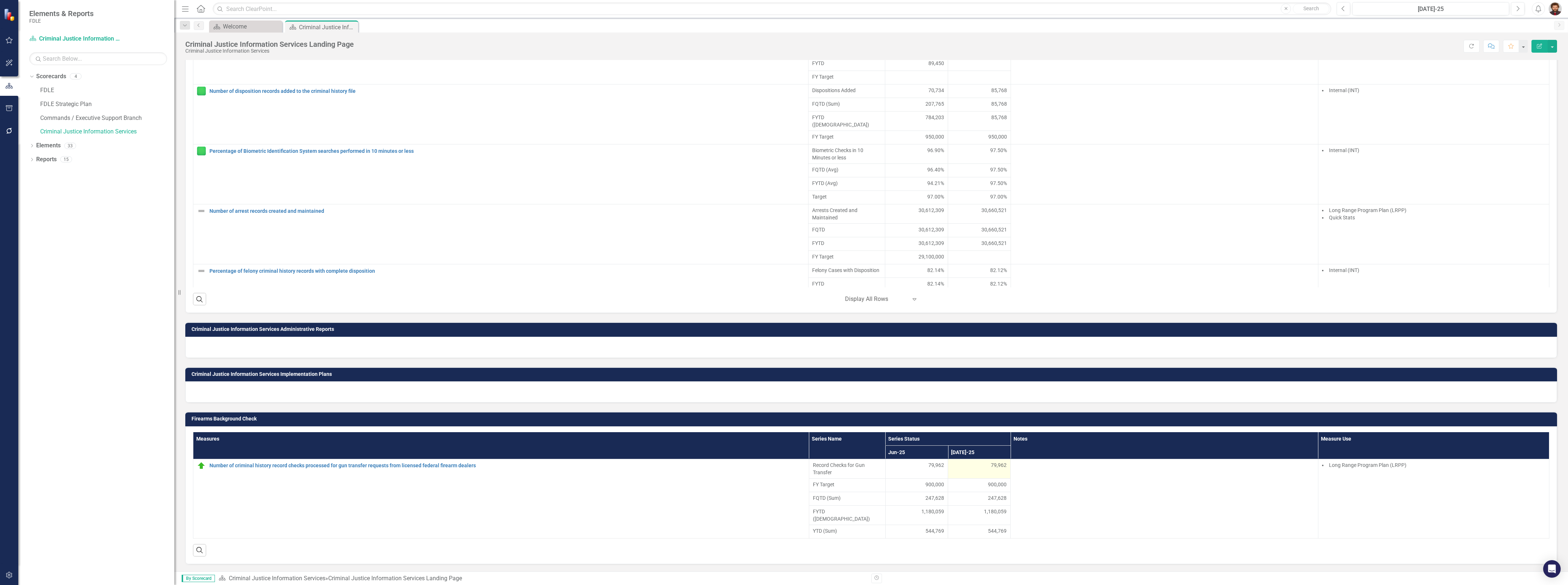
click at [984, 469] on div "79,962" at bounding box center [979, 465] width 55 height 7
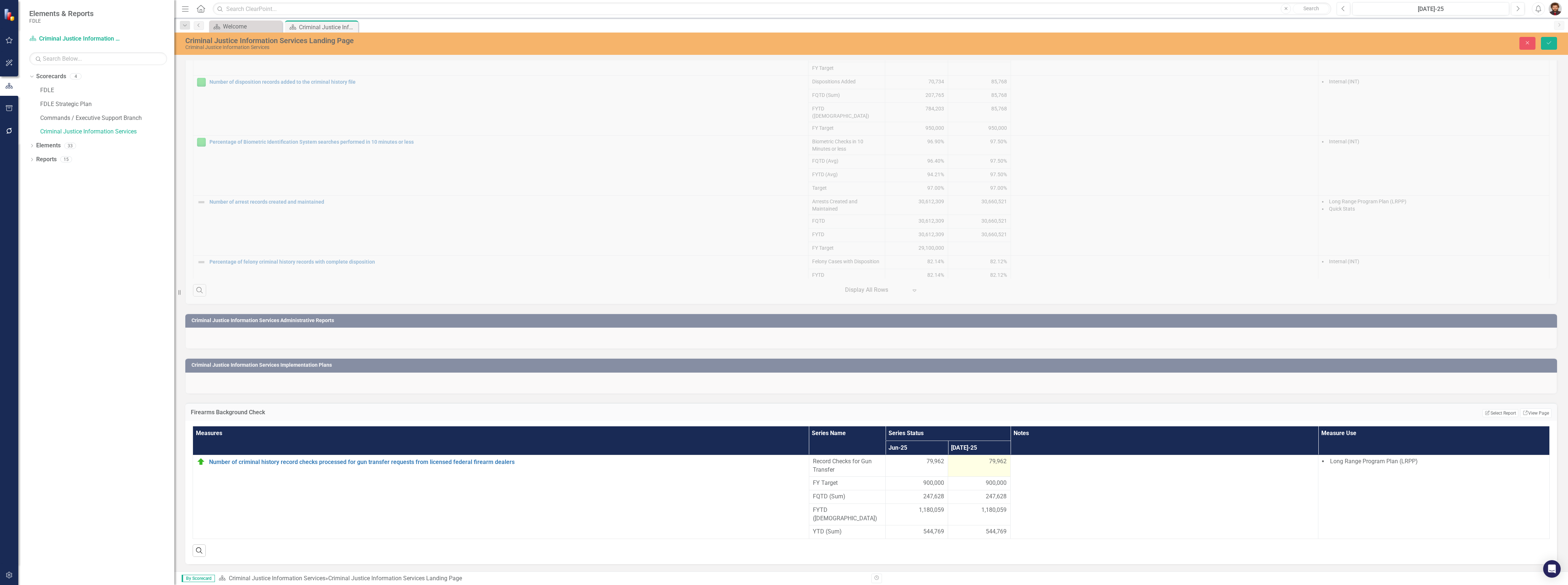
click at [992, 465] on span "79,962" at bounding box center [998, 461] width 17 height 9
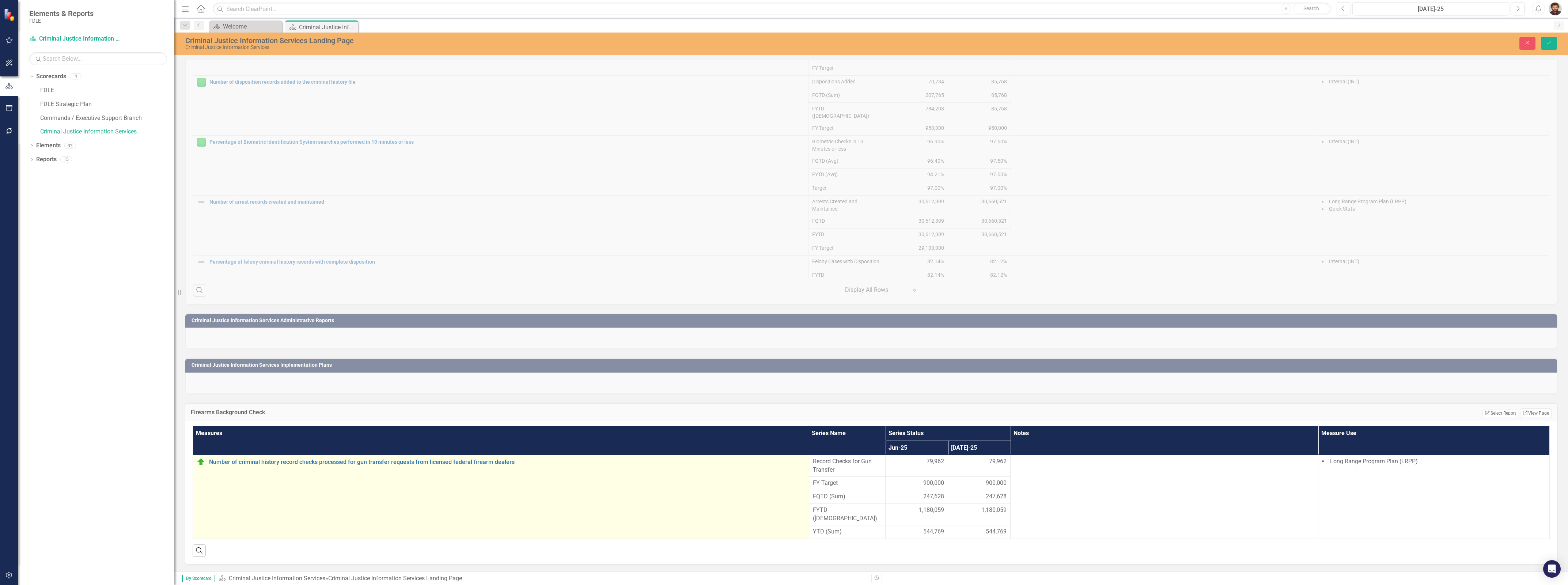
scroll to position [698, 0]
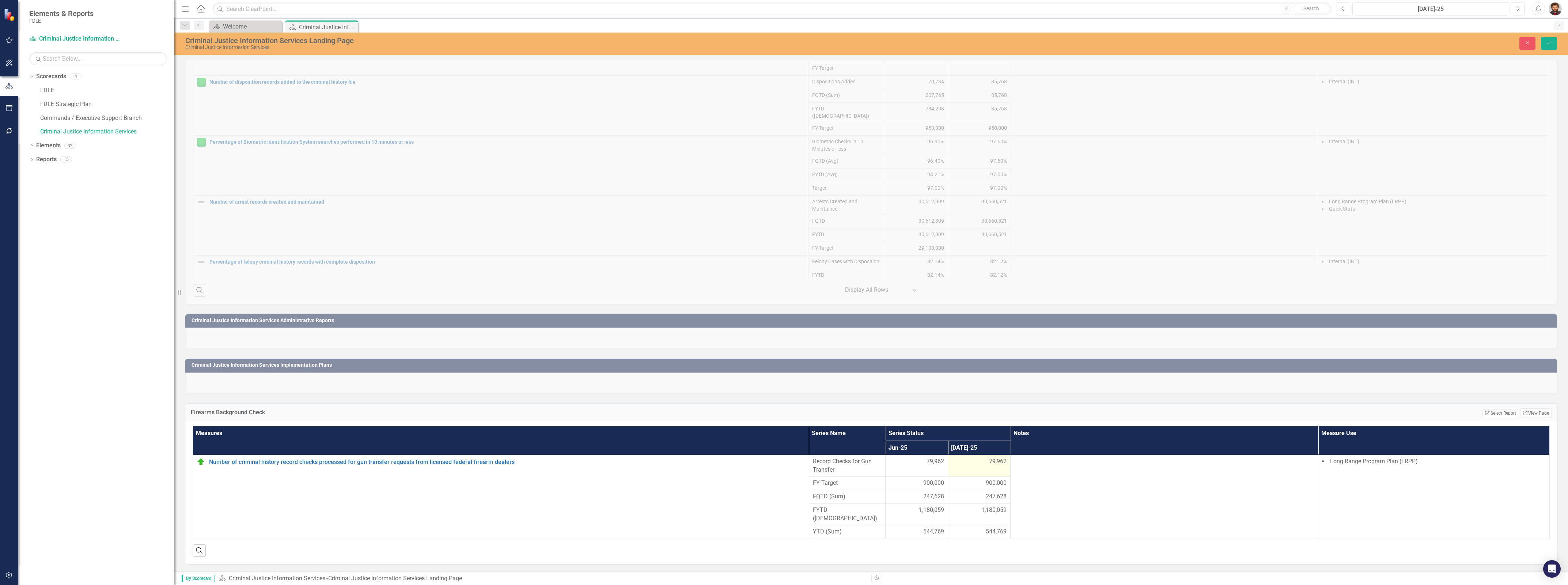
click at [996, 465] on span "79,962" at bounding box center [998, 461] width 17 height 9
click at [465, 416] on h3 "Firearms Background Check" at bounding box center [543, 412] width 705 height 7
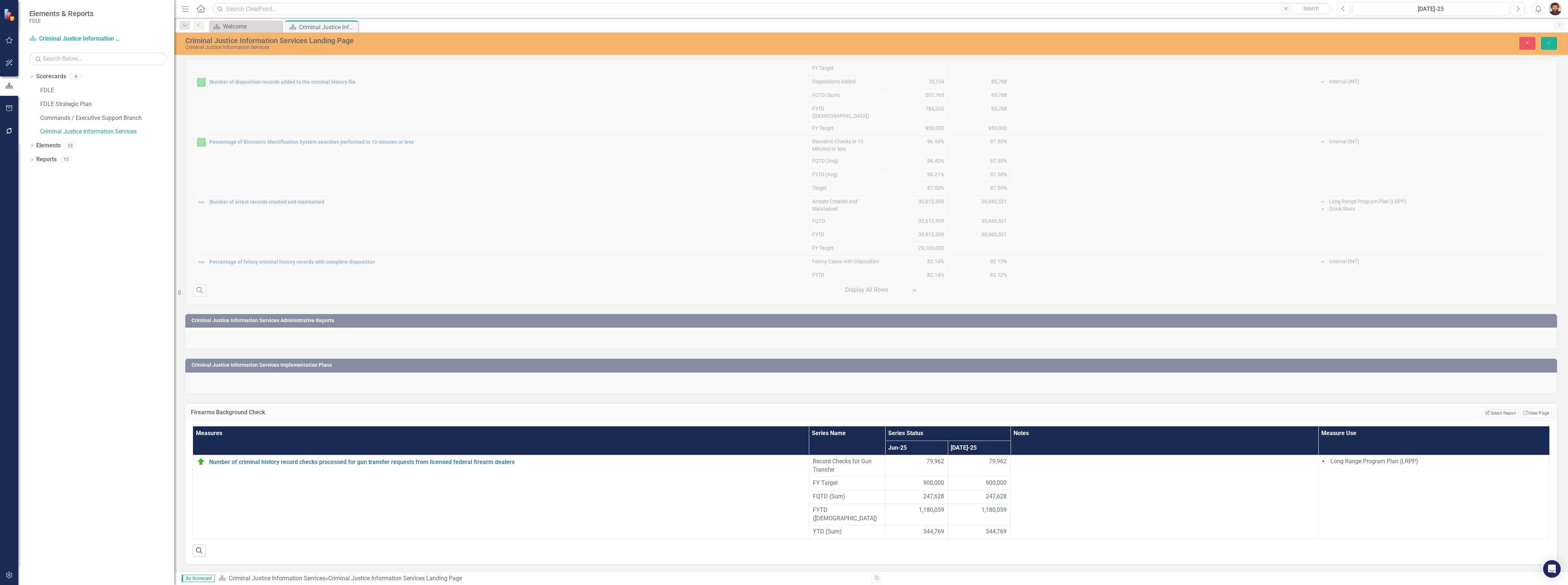
click at [667, 292] on div "Criminal Justice Information Services Measure Updater Measures Series Name Seri…" at bounding box center [871, 57] width 1383 height 494
click at [1528, 42] on icon "Close" at bounding box center [1527, 43] width 7 height 5
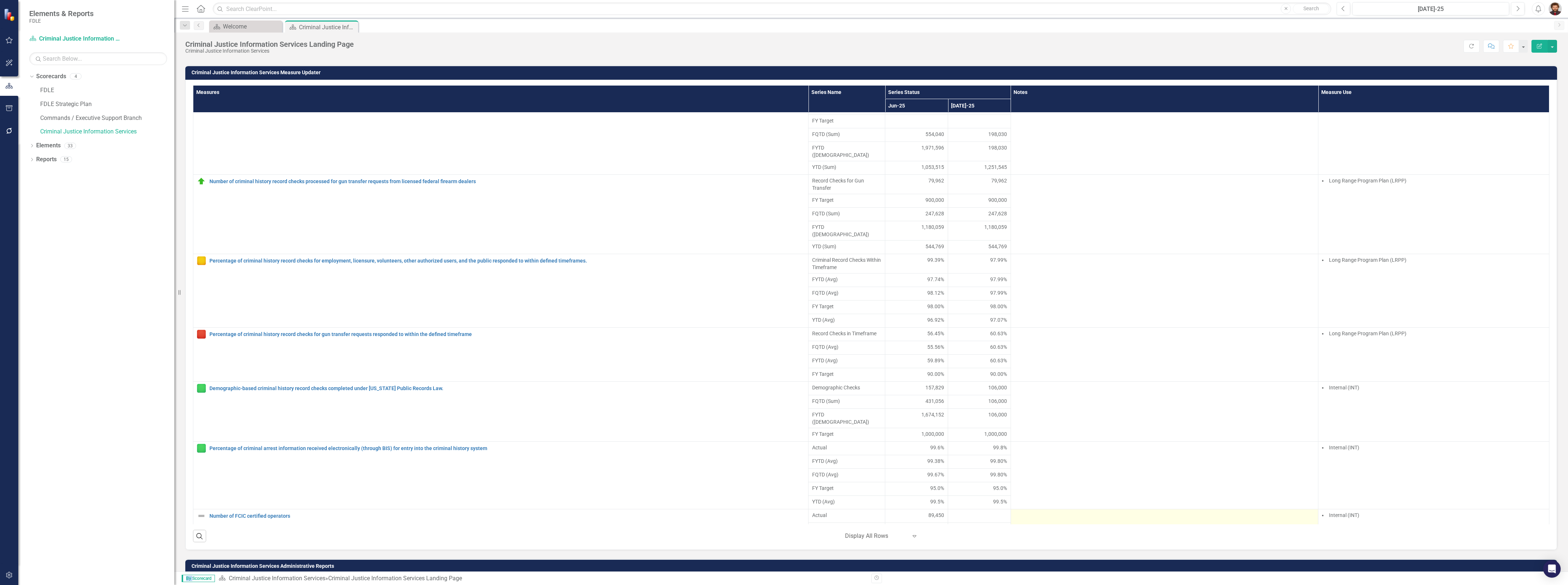
scroll to position [518, 0]
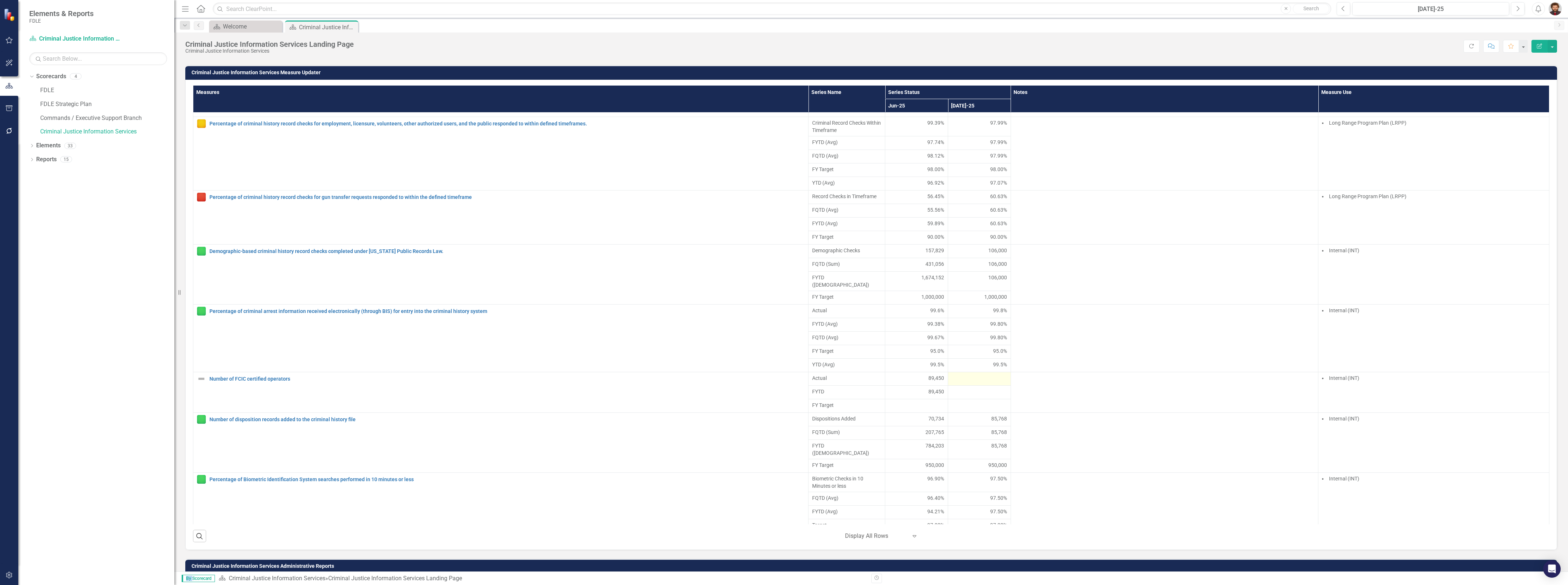
click at [973, 383] on div at bounding box center [979, 378] width 55 height 9
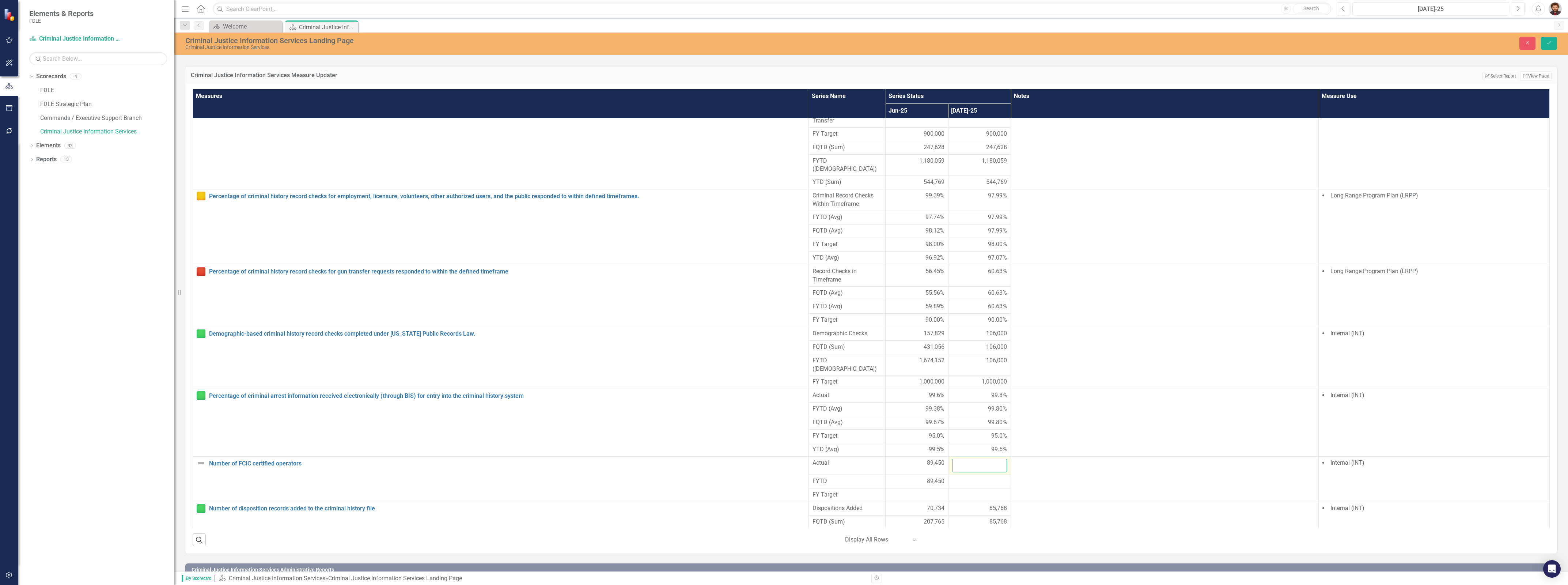
drag, startPoint x: 973, startPoint y: 408, endPoint x: 967, endPoint y: 477, distance: 69.3
click at [967, 472] on input "number" at bounding box center [980, 465] width 55 height 13
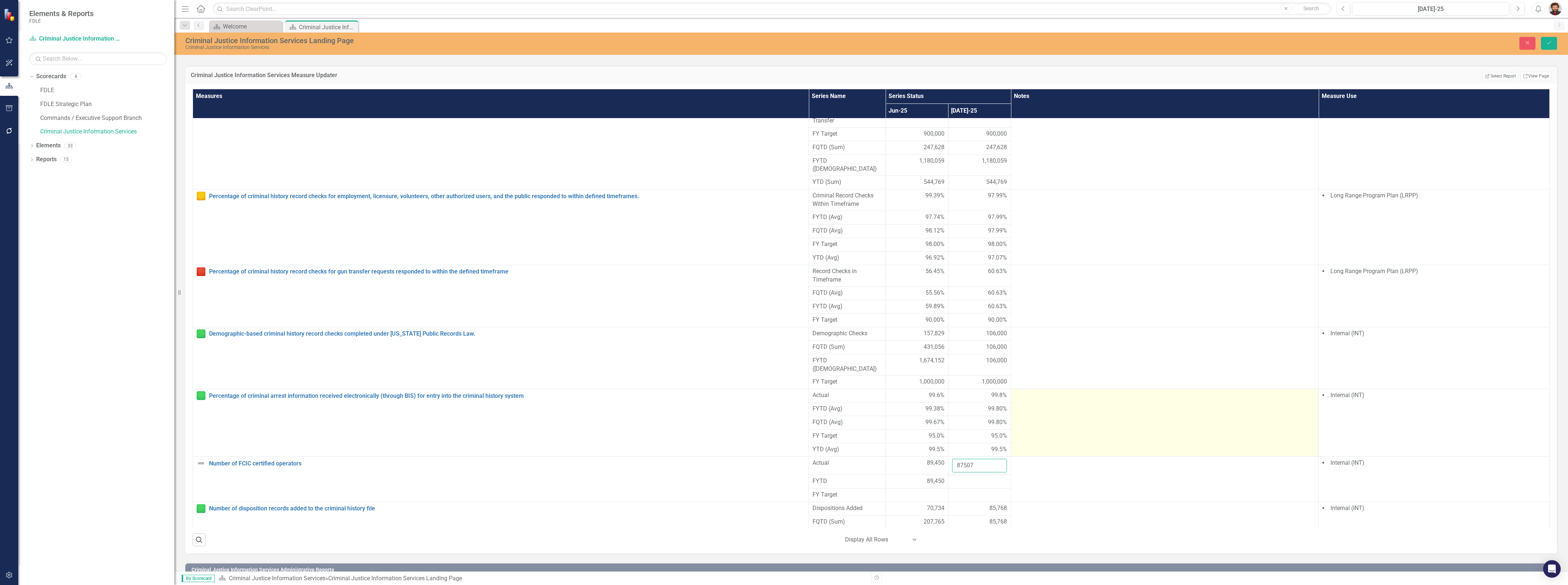
type input "87507"
click at [1075, 448] on td at bounding box center [1164, 423] width 307 height 68
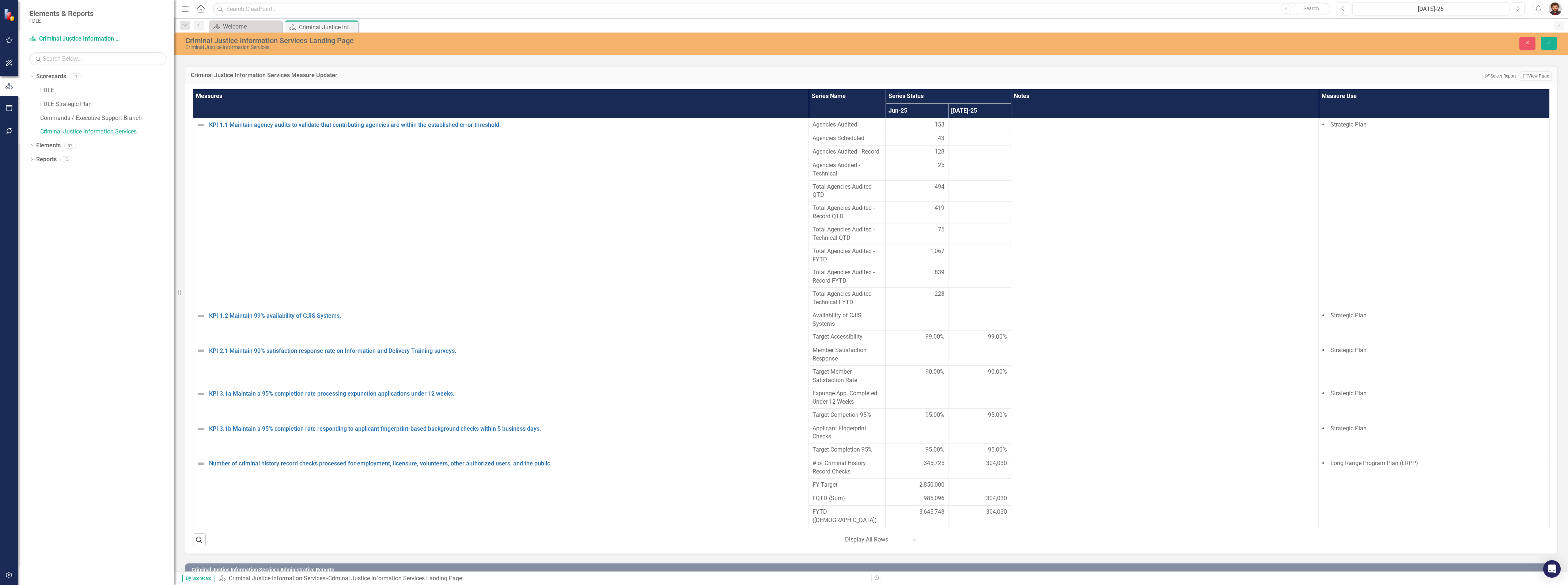
scroll to position [325, 0]
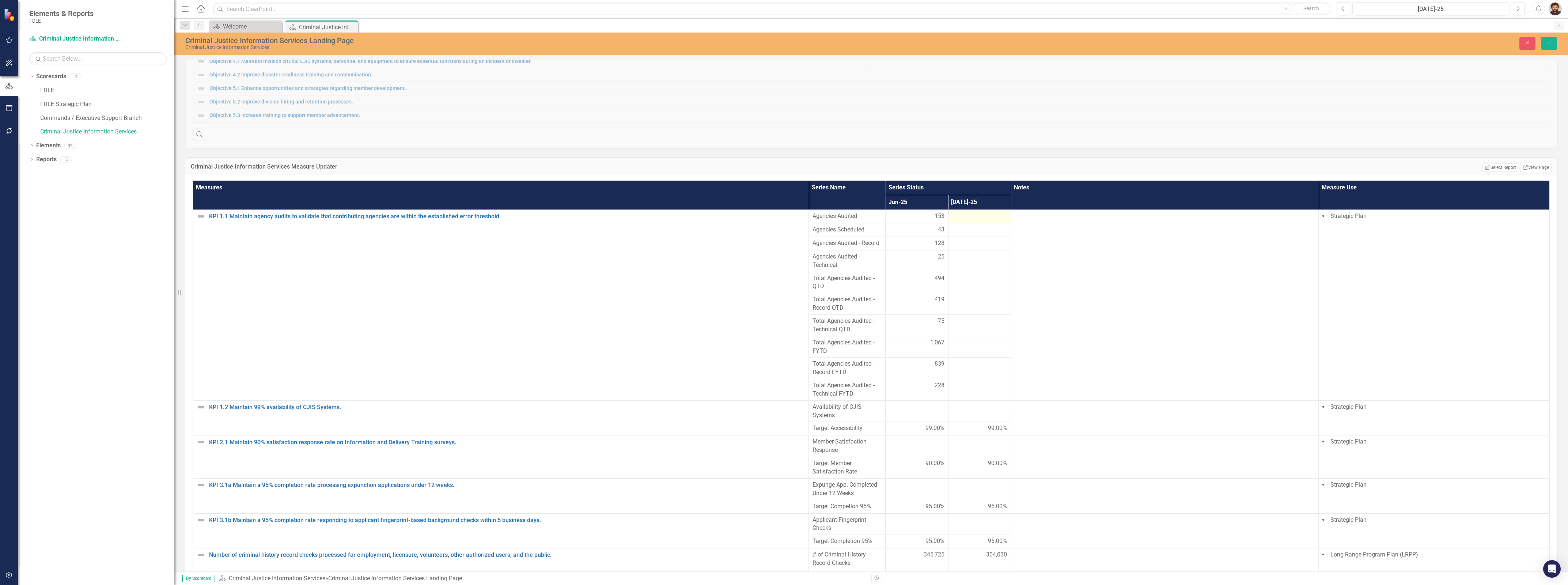
click at [965, 220] on div at bounding box center [980, 216] width 55 height 9
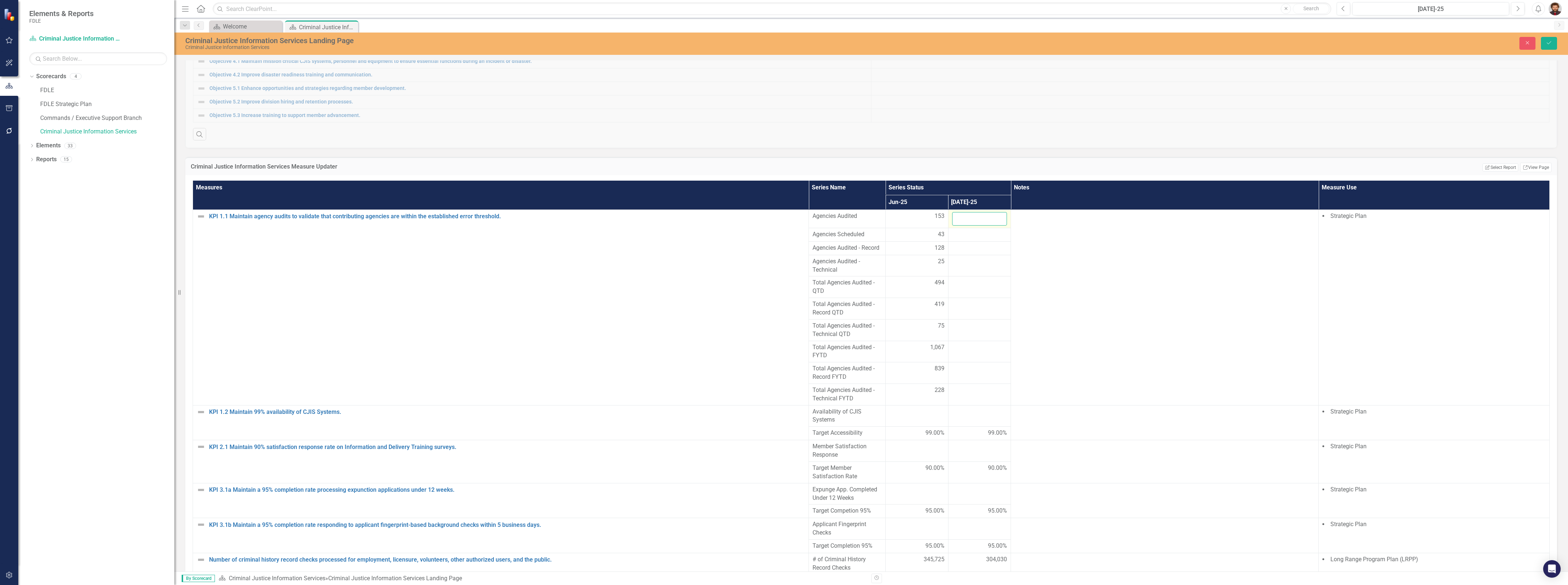
click at [970, 226] on input "number" at bounding box center [980, 218] width 55 height 13
type input "82"
click at [972, 239] on div at bounding box center [980, 234] width 55 height 9
click at [972, 244] on input "number" at bounding box center [980, 237] width 55 height 13
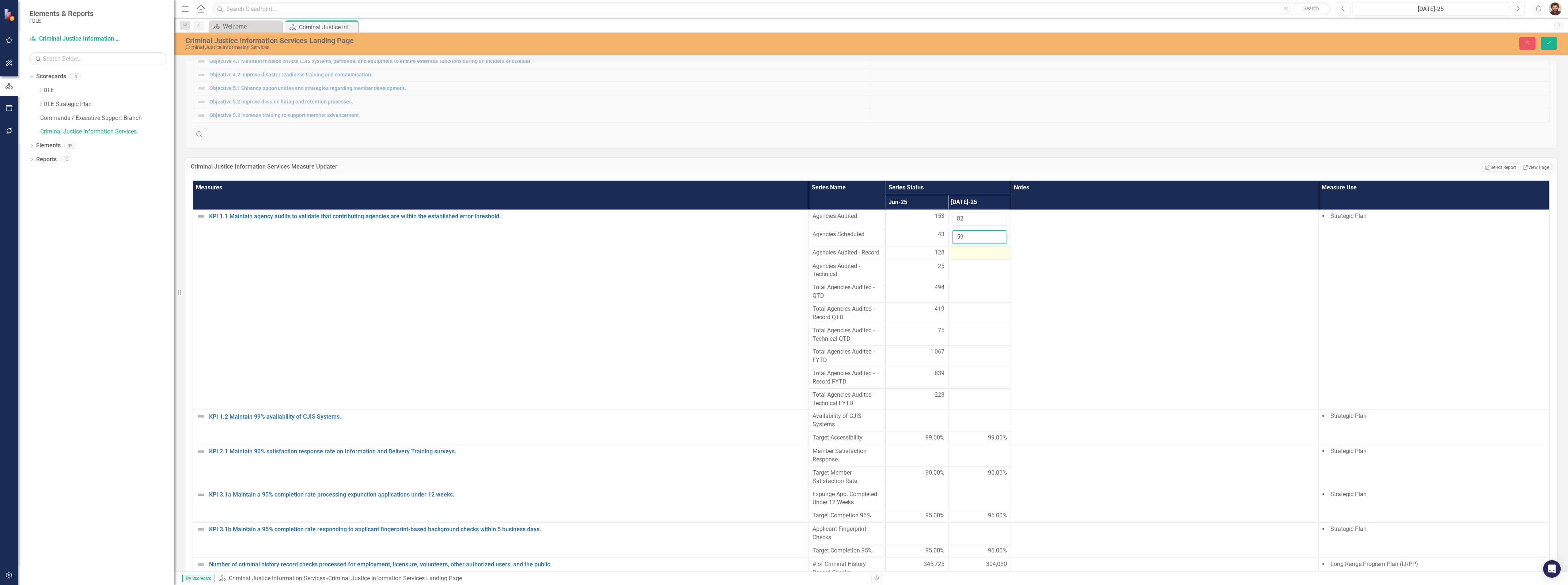
type input "59"
click at [967, 258] on div at bounding box center [980, 252] width 55 height 9
click at [967, 262] on input "number" at bounding box center [980, 255] width 55 height 13
type input "73"
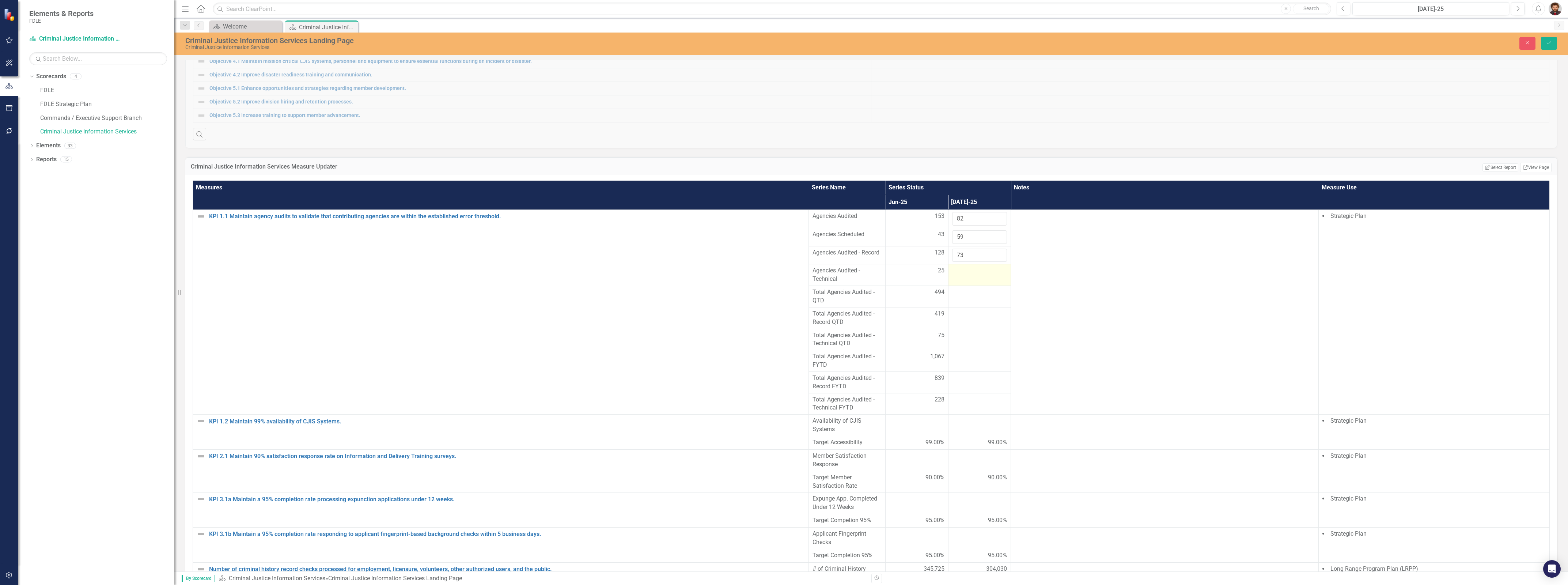
click at [954, 275] on div at bounding box center [980, 270] width 55 height 9
click at [956, 280] on input "number" at bounding box center [980, 273] width 55 height 13
type input "9"
click at [1553, 42] on button "Save" at bounding box center [1549, 43] width 16 height 13
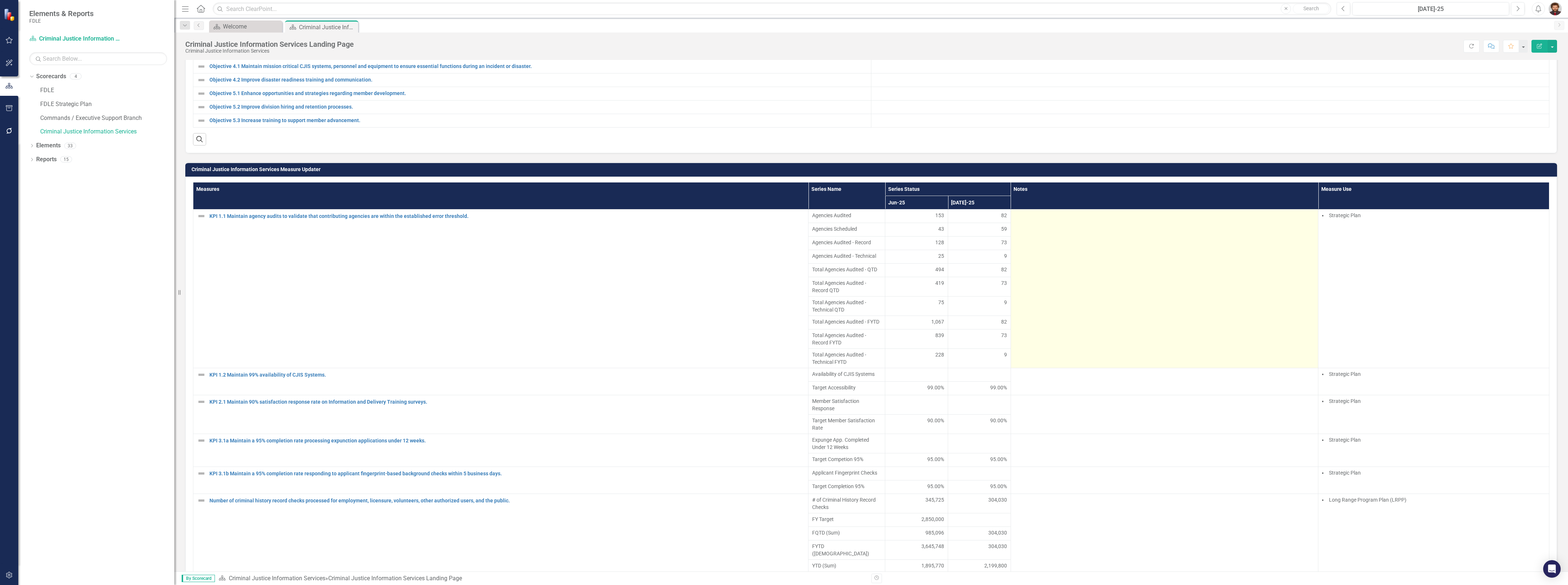
scroll to position [411, 0]
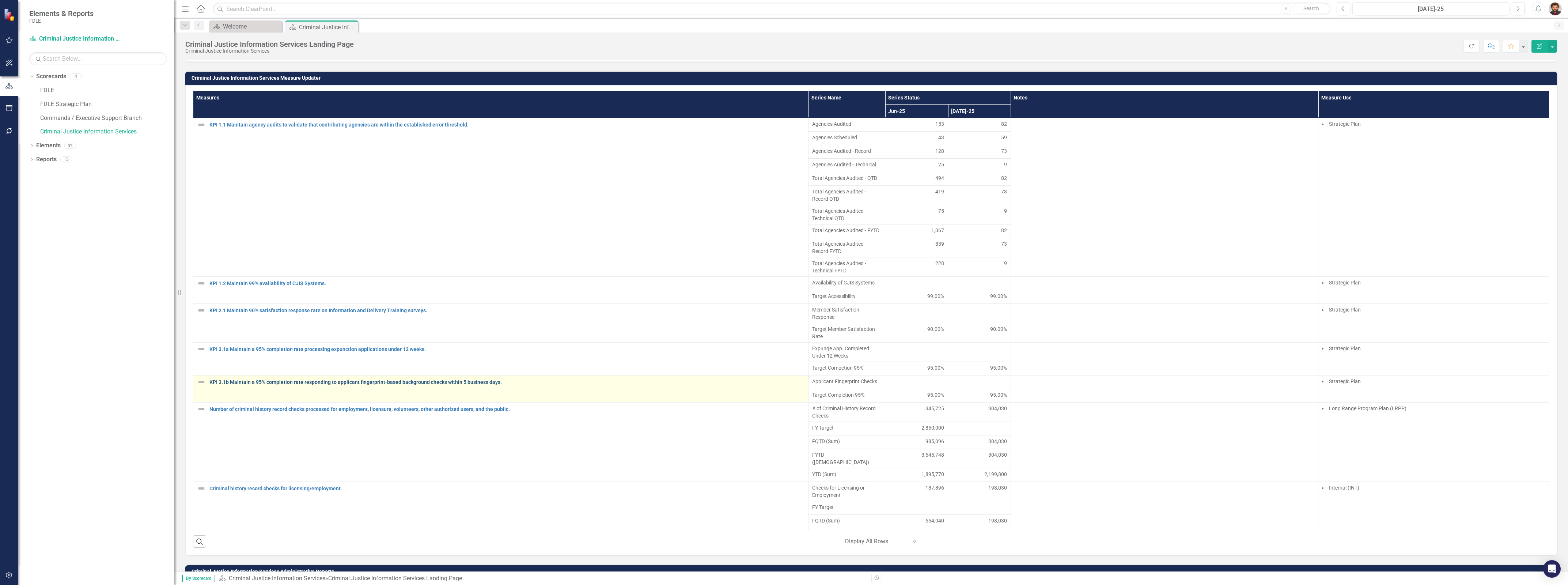
click at [368, 385] on link "KPI 3.1b Maintain a 95% completion rate responding to applicant fingerprint-bas…" at bounding box center [507, 382] width 595 height 5
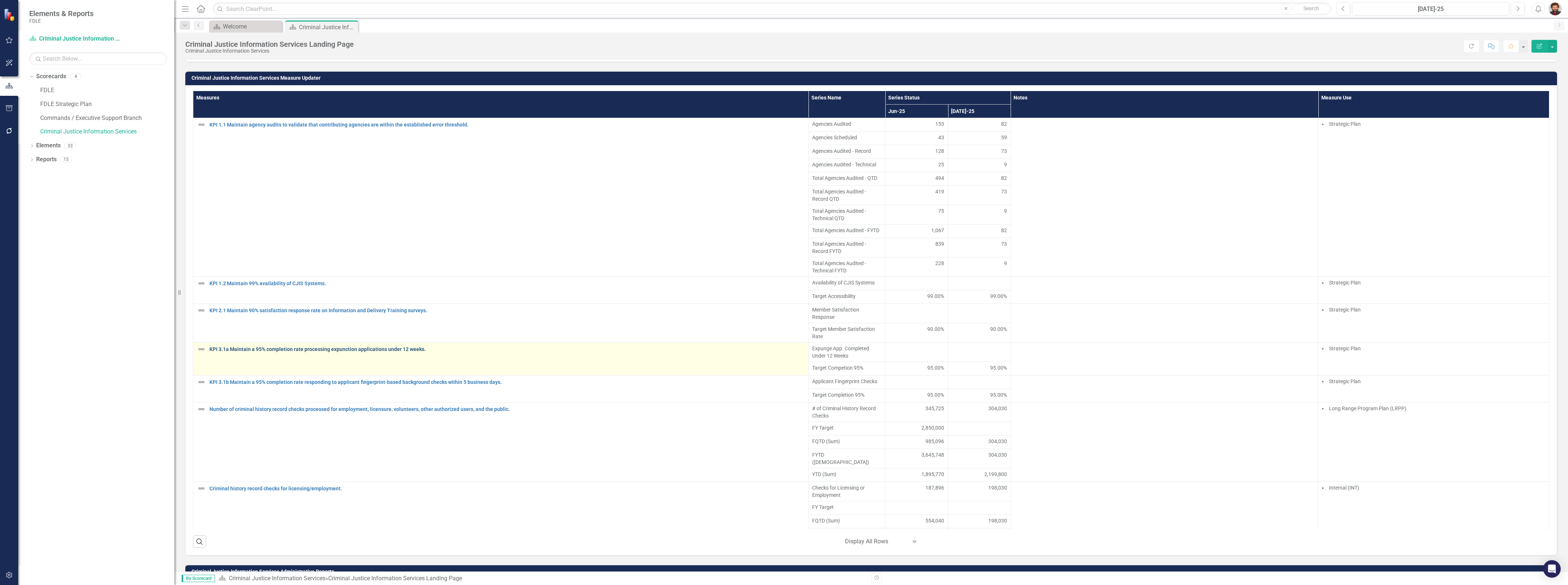
click at [371, 352] on link "KPI 3.1a Maintain a 95% completion rate processing expunction applications unde…" at bounding box center [507, 349] width 595 height 5
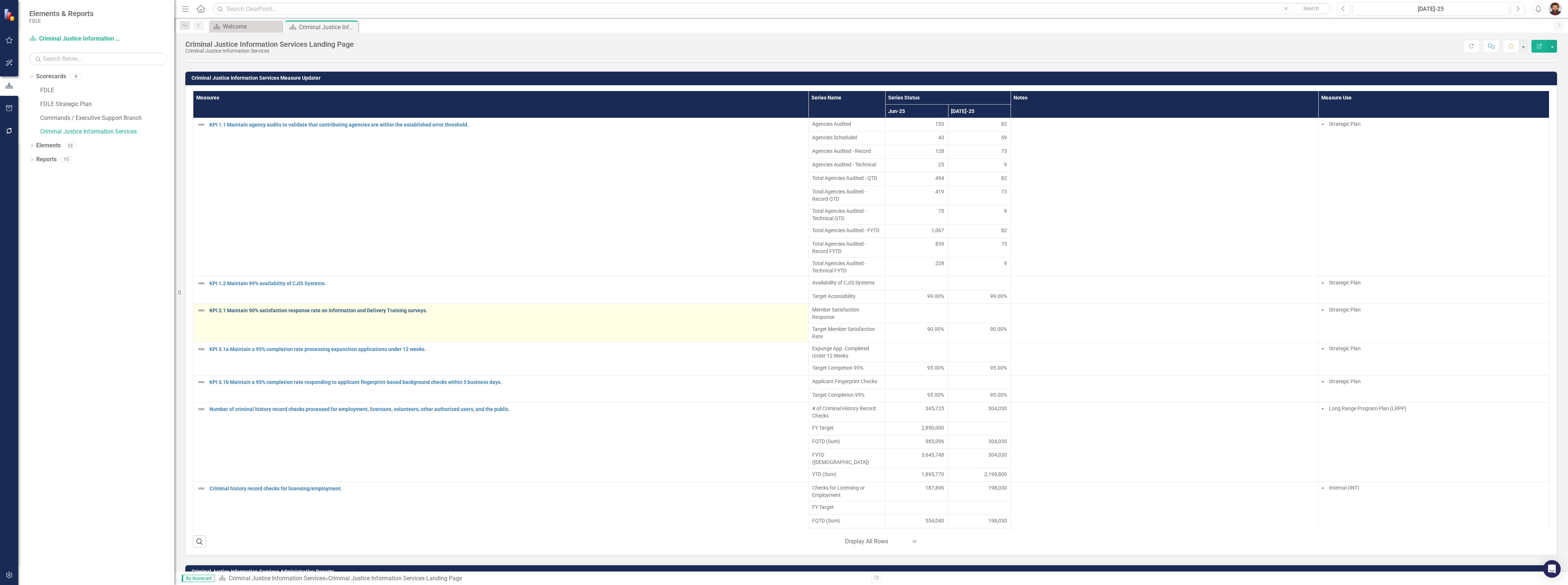
click at [376, 313] on link "KPI 2.1 Maintain 90% satisfaction response rate on Information and Delivery Tra…" at bounding box center [507, 310] width 595 height 5
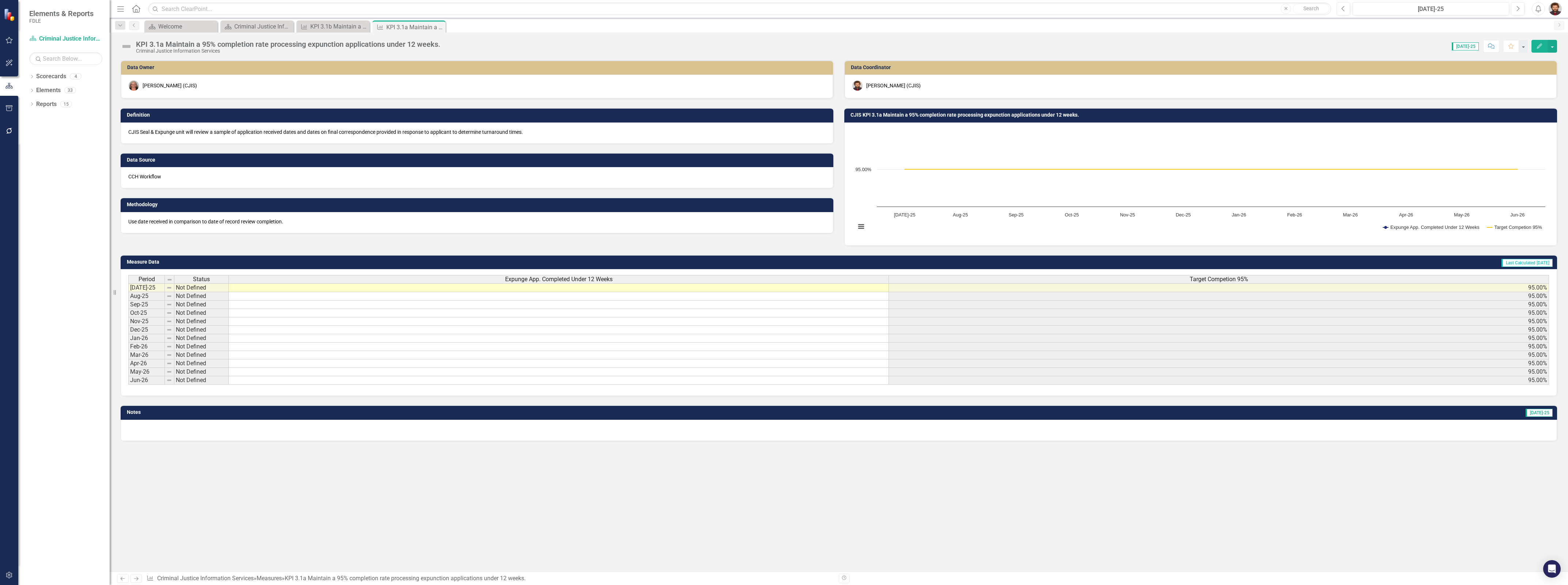
click at [400, 176] on p "CCH Workflow" at bounding box center [477, 176] width 697 height 7
click at [286, 45] on div "KPI 3.1a Maintain a 95% completion rate processing expunction applications unde…" at bounding box center [288, 44] width 305 height 8
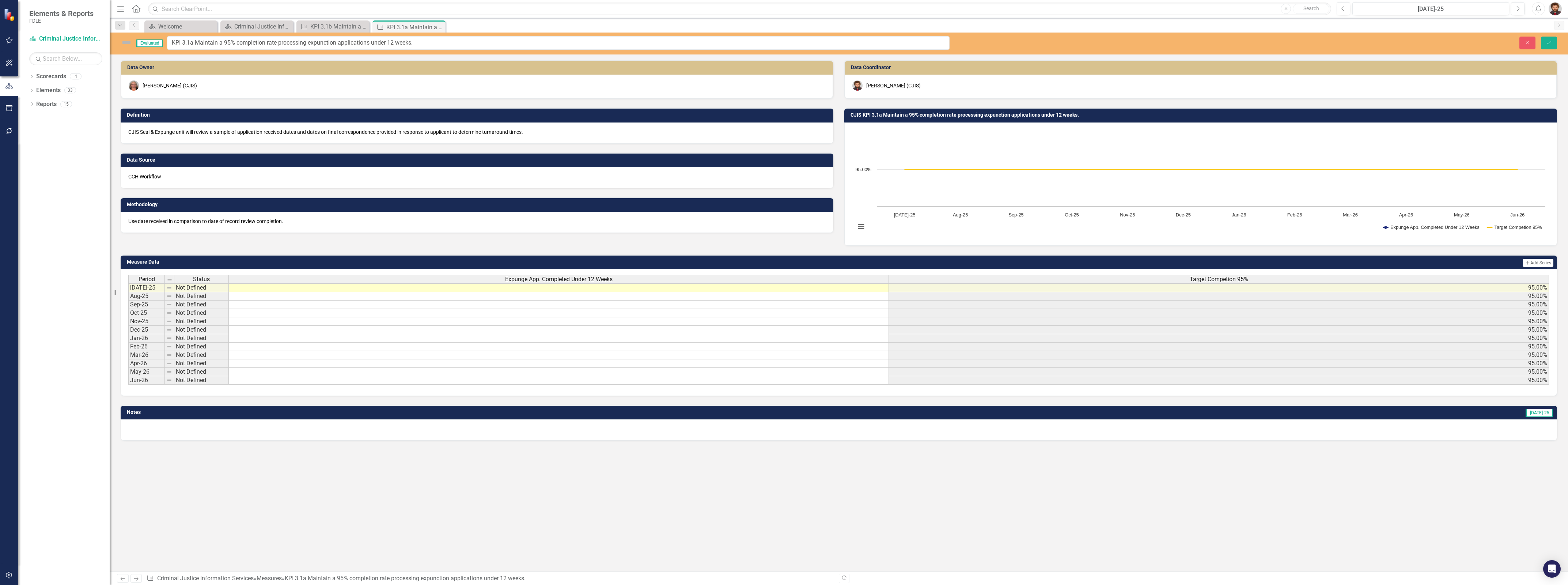
click at [286, 45] on input "KPI 3.1a Maintain a 95% completion rate processing expunction applications unde…" at bounding box center [559, 42] width 782 height 13
click at [419, 44] on input "KPI 3.1a Maintain a 95% completion rate processing expunction applications unde…" at bounding box center [559, 42] width 782 height 13
click at [440, 39] on input "KPI 3.1a Maintain a 95% completion rate processing expunction applications unde…" at bounding box center [559, 42] width 782 height 13
drag, startPoint x: 441, startPoint y: 39, endPoint x: 278, endPoint y: 43, distance: 163.0
click at [278, 43] on input "KPI 3.1a Maintain a 95% completion rate processing expunction applications unde…" at bounding box center [559, 42] width 782 height 13
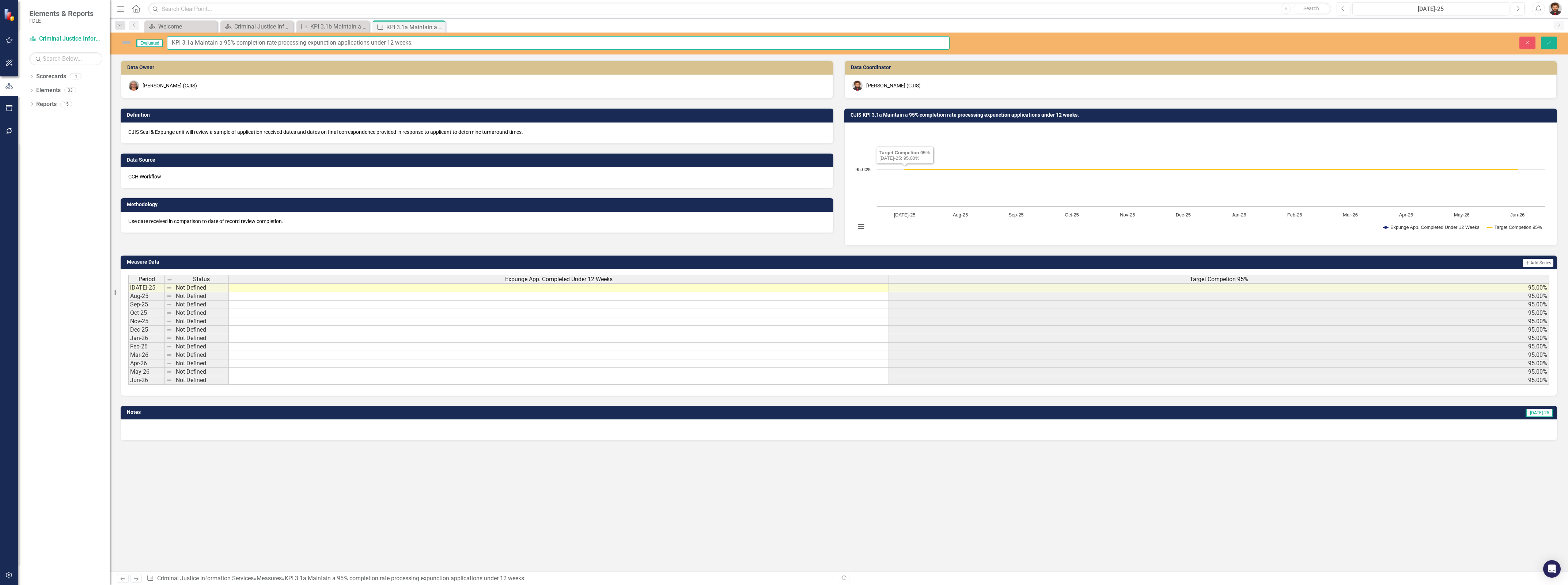
click at [483, 41] on input "KPI 3.1a Maintain a 95% completion rate processing expunction applications unde…" at bounding box center [559, 42] width 782 height 13
drag, startPoint x: 436, startPoint y: 39, endPoint x: 275, endPoint y: 46, distance: 161.2
click at [275, 46] on input "KPI 3.1a Maintain a 95% completion rate processing expunction applications unde…" at bounding box center [559, 42] width 782 height 13
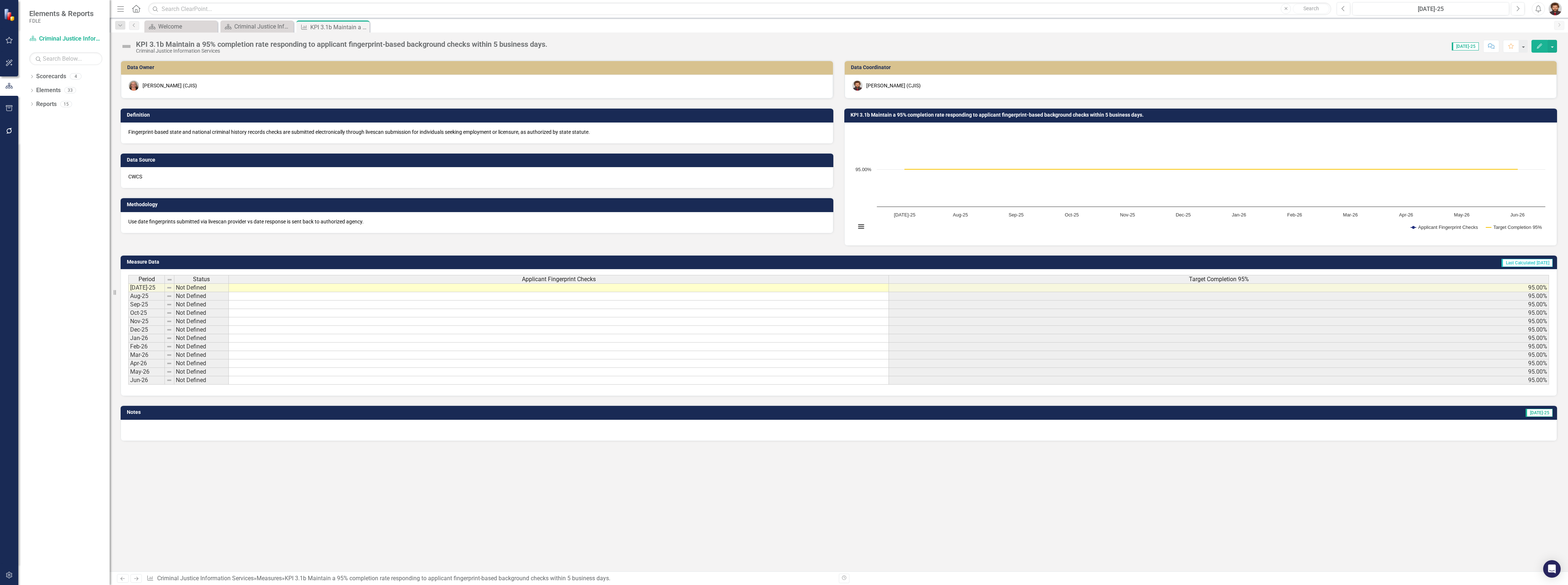
click at [396, 42] on div "KPI 3.1b Maintain a 95% completion rate responding to applicant fingerprint-bas…" at bounding box center [342, 44] width 412 height 8
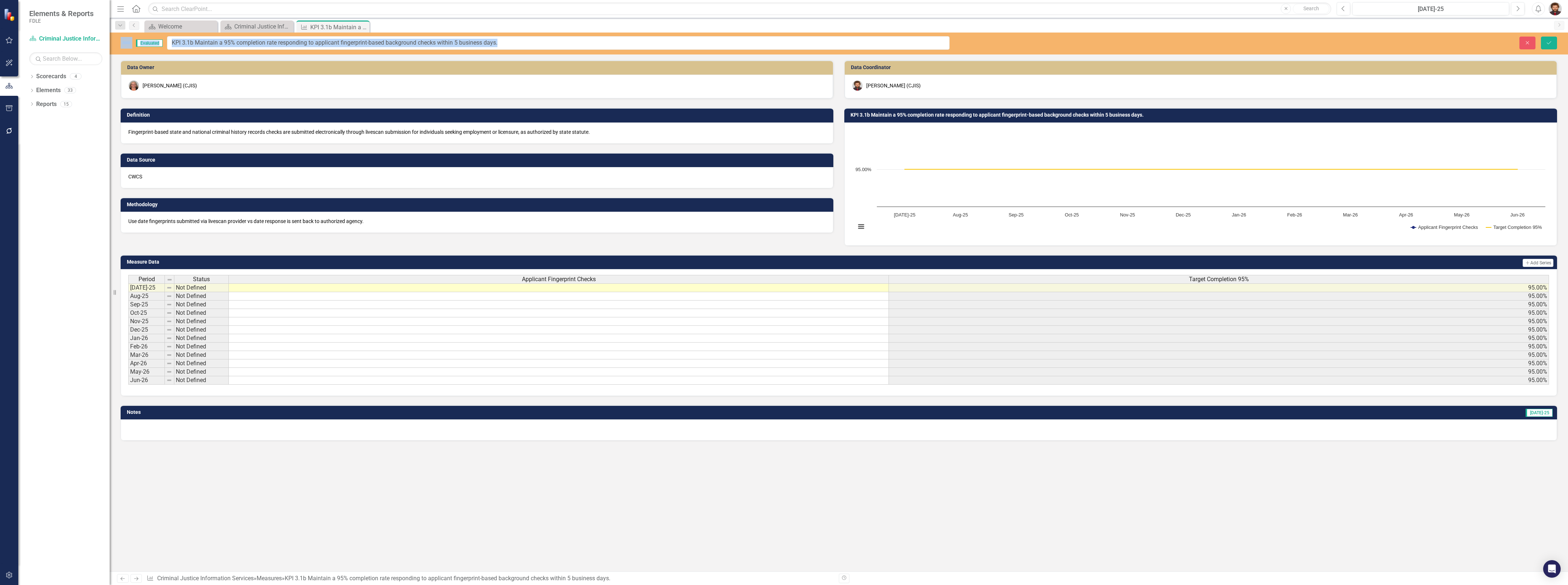
drag, startPoint x: 318, startPoint y: 45, endPoint x: 406, endPoint y: 49, distance: 88.1
click at [414, 45] on input "KPI 3.1b Maintain a 95% completion rate responding to applicant fingerprint-bas…" at bounding box center [559, 42] width 782 height 13
drag, startPoint x: 520, startPoint y: 41, endPoint x: 236, endPoint y: 46, distance: 284.0
click at [236, 46] on input "KPI 3.1b Maintain a 95% completion rate responding to applicant fingerprint-bas…" at bounding box center [559, 42] width 782 height 13
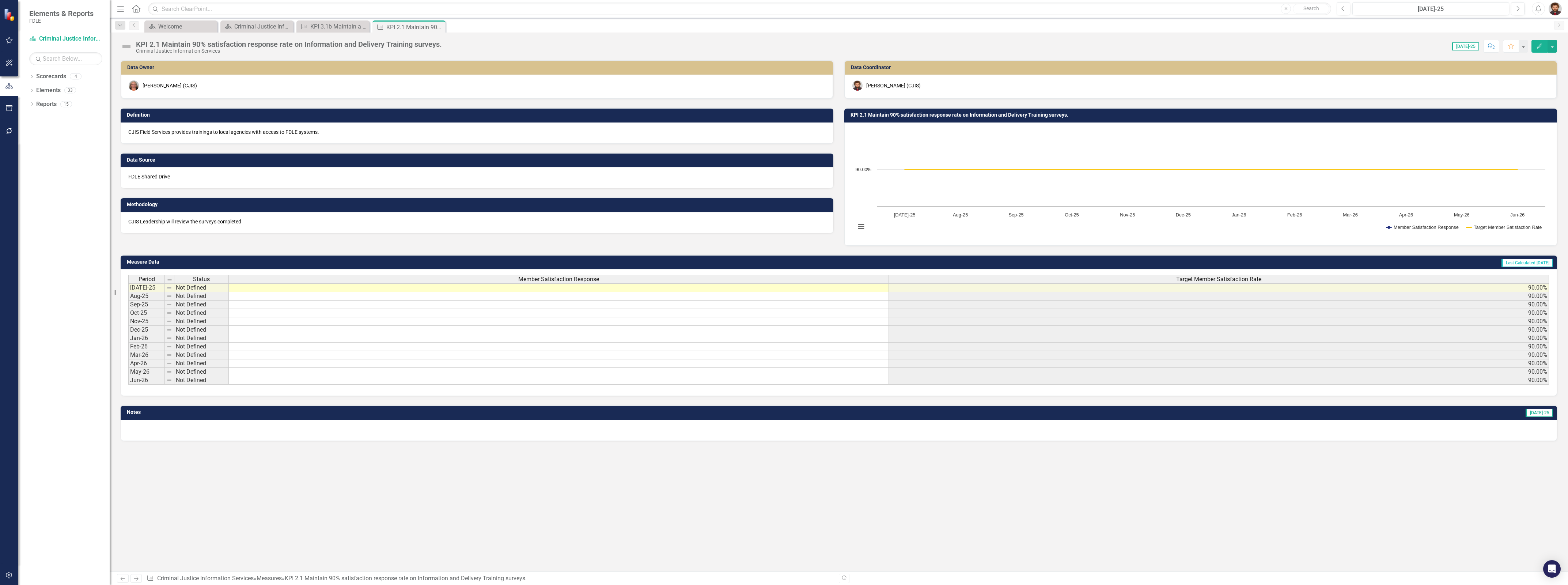
click at [252, 48] on div "Criminal Justice Information Services" at bounding box center [289, 51] width 306 height 5
drag, startPoint x: 452, startPoint y: 41, endPoint x: 209, endPoint y: 46, distance: 243.1
click at [209, 46] on div "KPI 2.1 Maintain 90% satisfaction response rate on Information and Delivery Tra…" at bounding box center [839, 43] width 1458 height 22
click at [460, 61] on div "Data Owner" at bounding box center [477, 67] width 712 height 14
click at [454, 46] on div "Score: 0.00 [DATE]-25 Completed Comment Favorite Edit" at bounding box center [1002, 46] width 1112 height 13
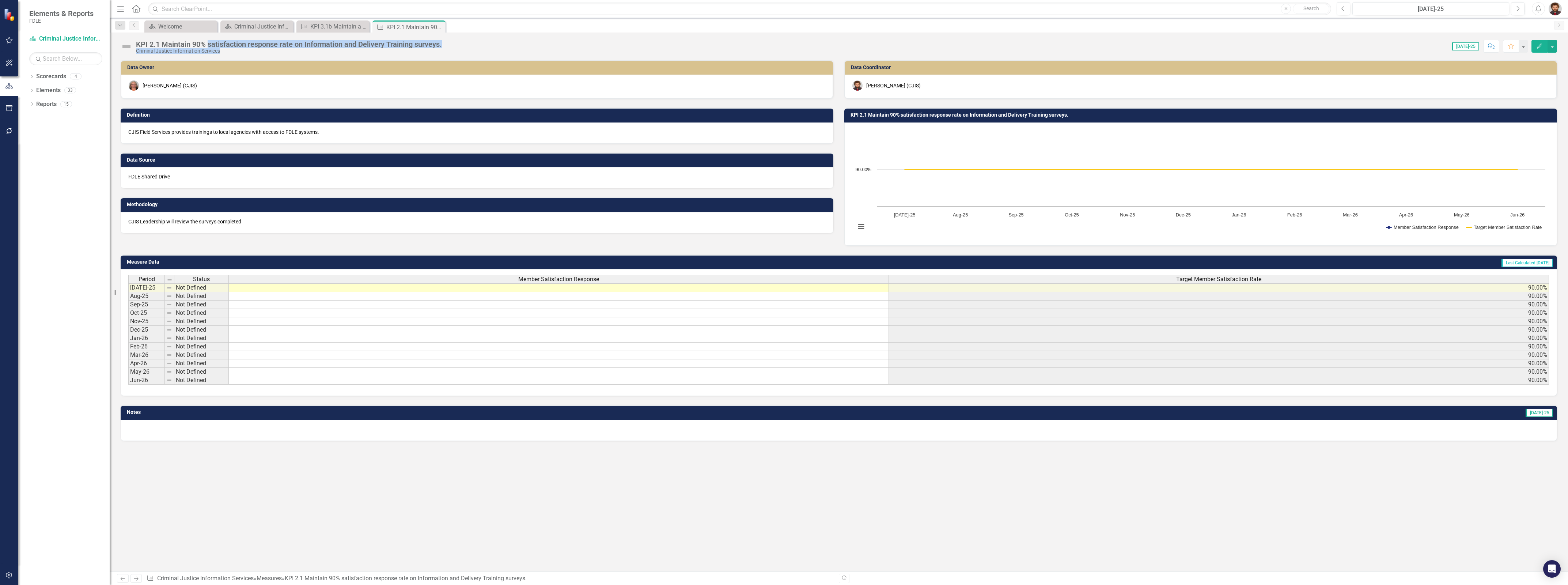
drag, startPoint x: 448, startPoint y: 41, endPoint x: 208, endPoint y: 43, distance: 240.0
click at [208, 43] on div "KPI 2.1 Maintain 90% satisfaction response rate on Information and Delivery Tra…" at bounding box center [839, 43] width 1458 height 22
drag, startPoint x: 208, startPoint y: 43, endPoint x: 249, endPoint y: 58, distance: 43.7
click at [251, 59] on div "KPI 2.1 Maintain 90% satisfaction response rate on Information and Delivery Tra…" at bounding box center [839, 301] width 1458 height 539
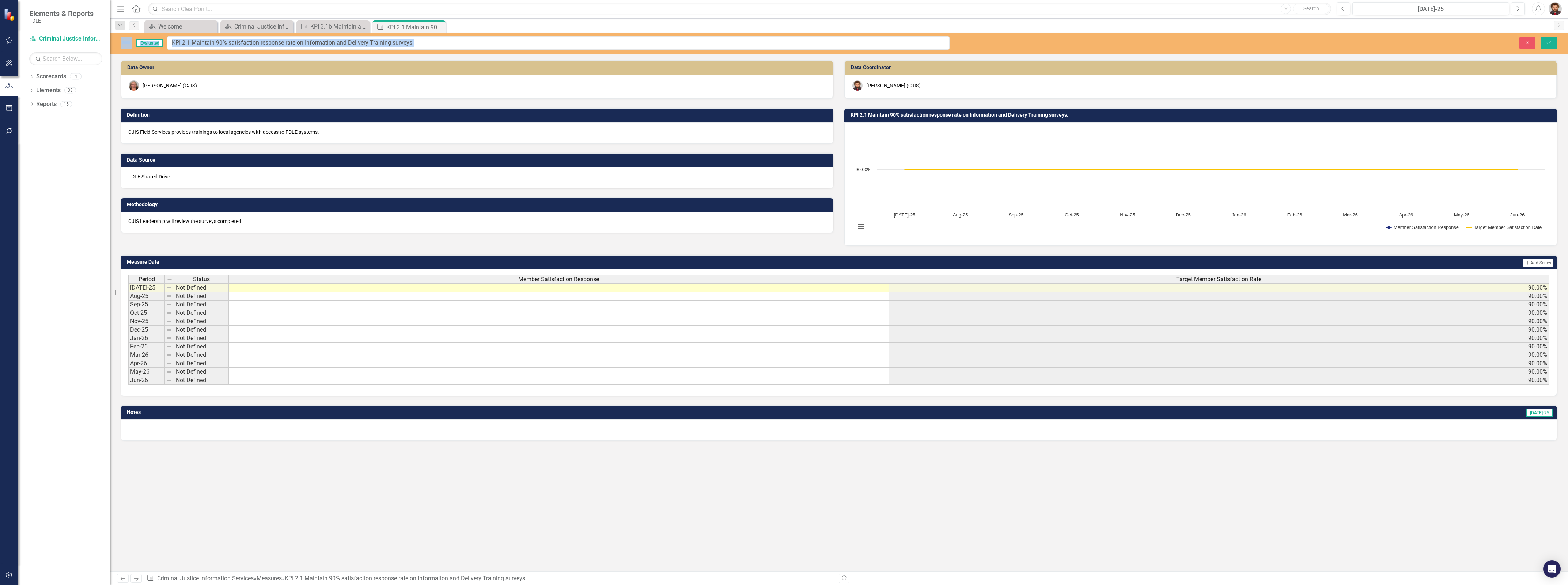
drag, startPoint x: 209, startPoint y: 43, endPoint x: 445, endPoint y: 44, distance: 236.0
drag, startPoint x: 439, startPoint y: 41, endPoint x: 228, endPoint y: 42, distance: 211.0
click at [228, 42] on input "KPI 2.1 Maintain 90% satisfaction response rate on Information and Delivery Tra…" at bounding box center [559, 42] width 782 height 13
click at [522, 465] on div "Data Owner [PERSON_NAME] (CJIS) Definition CJIS Field Services provides trainin…" at bounding box center [839, 315] width 1458 height 511
click at [458, 38] on input "KPI 2.1 Maintain 90% satisfaction response rate on Information and Delivery Tra…" at bounding box center [559, 42] width 782 height 13
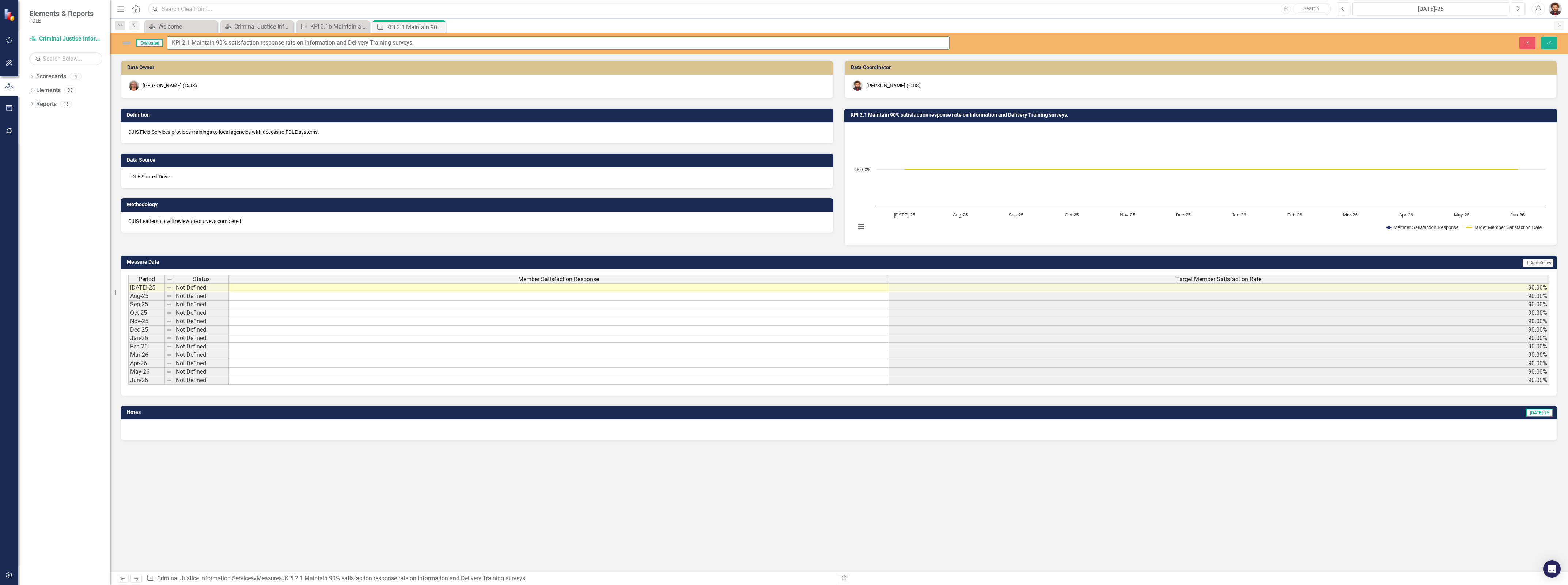
drag, startPoint x: 421, startPoint y: 42, endPoint x: 193, endPoint y: 41, distance: 228.0
click at [193, 41] on input "KPI 2.1 Maintain 90% satisfaction response rate on Information and Delivery Tra…" at bounding box center [559, 42] width 782 height 13
